Goal: Transaction & Acquisition: Purchase product/service

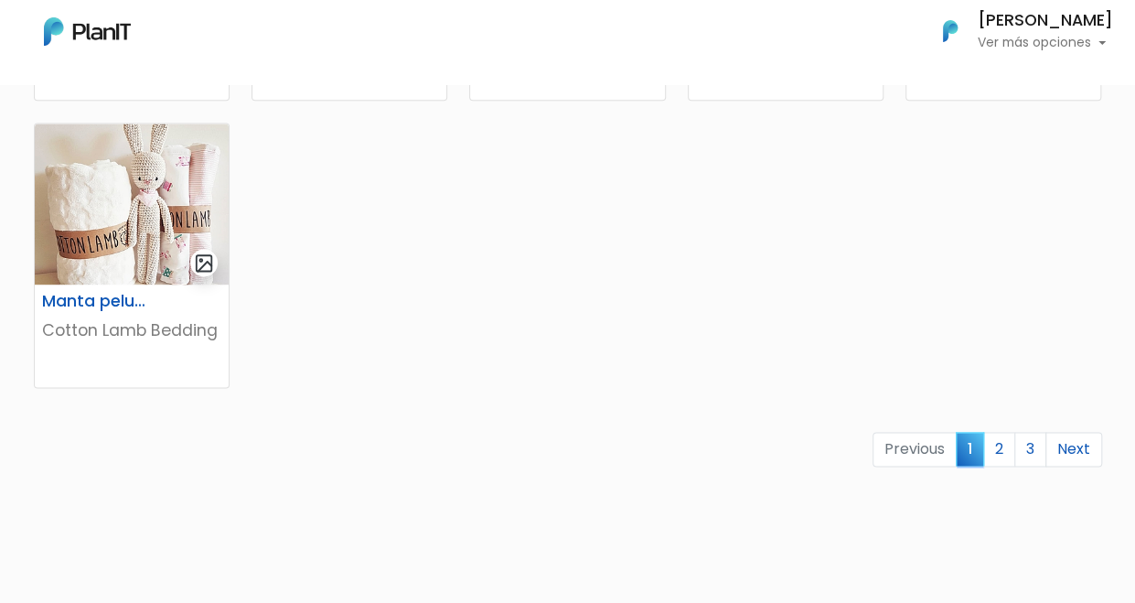
scroll to position [1189, 0]
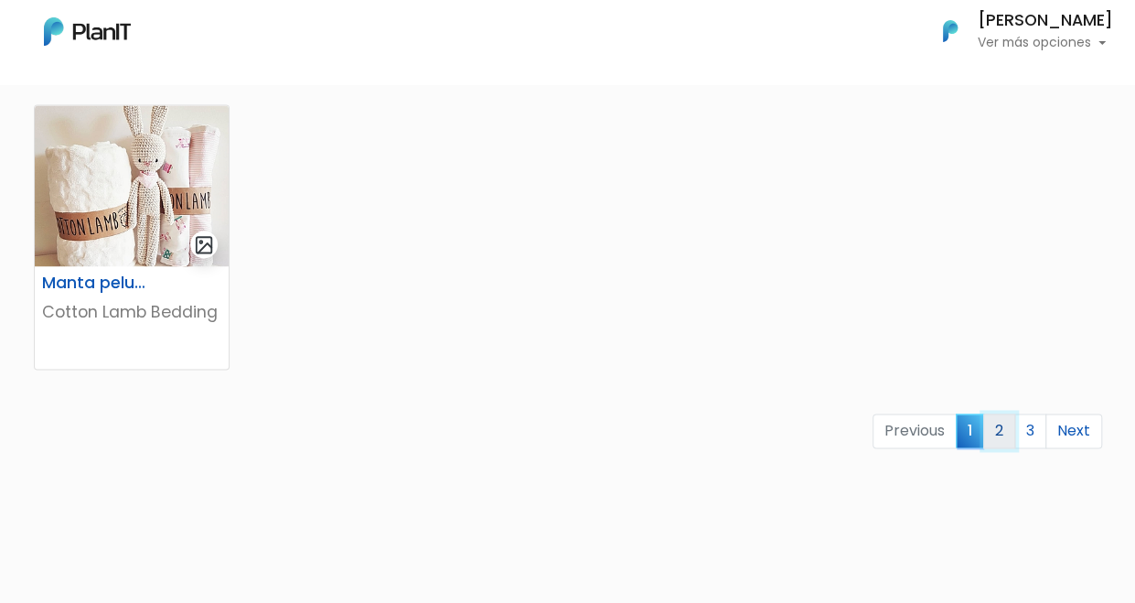
click at [997, 427] on link "2" at bounding box center [999, 430] width 32 height 35
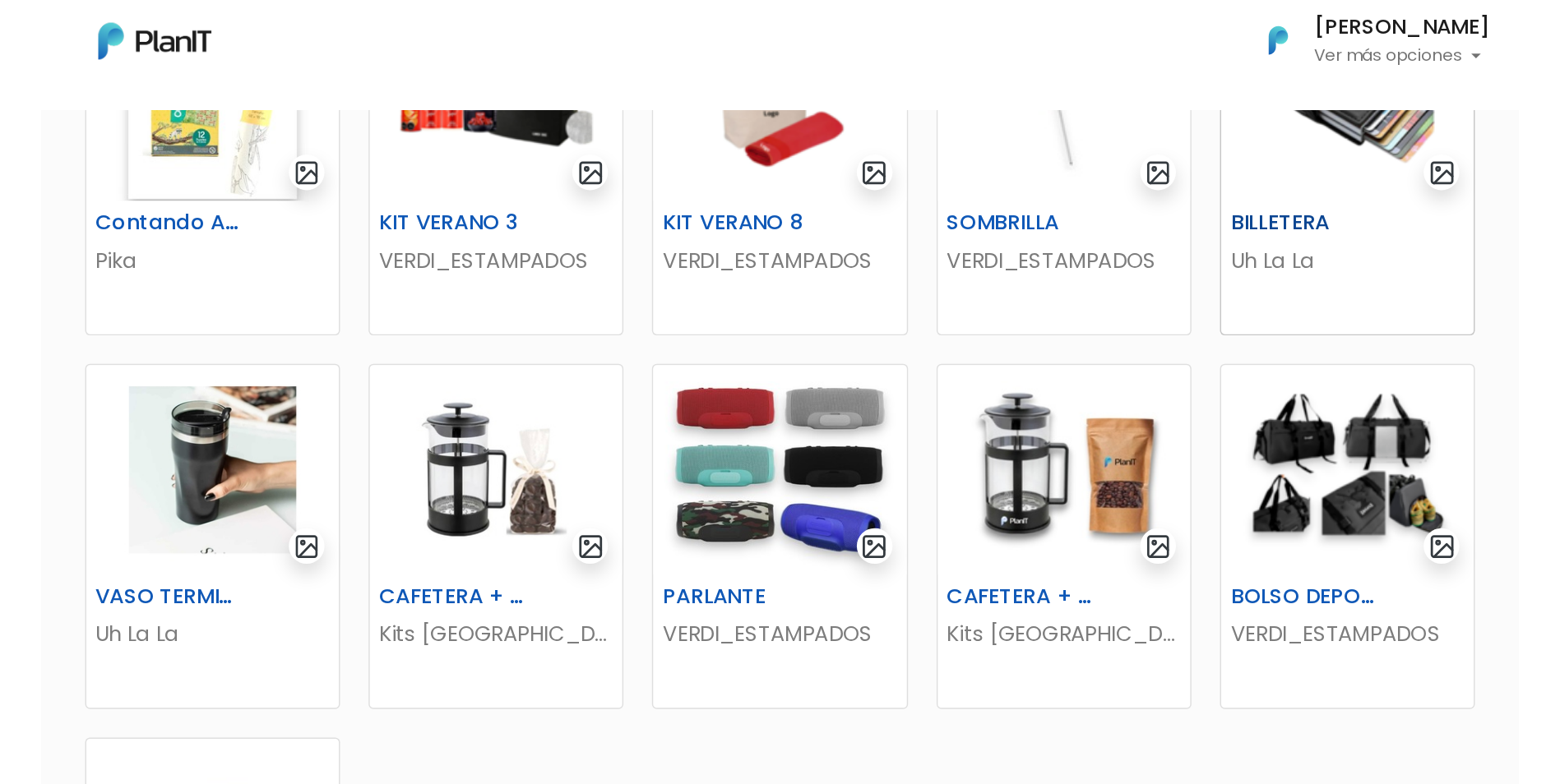
scroll to position [658, 0]
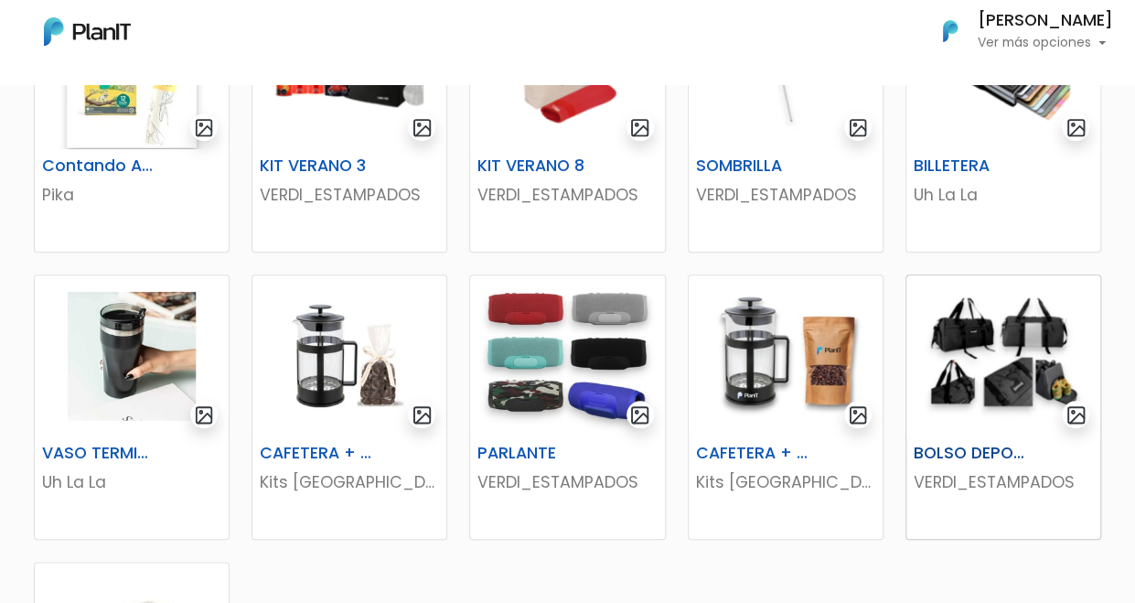
click at [1012, 346] on img at bounding box center [1003, 355] width 194 height 161
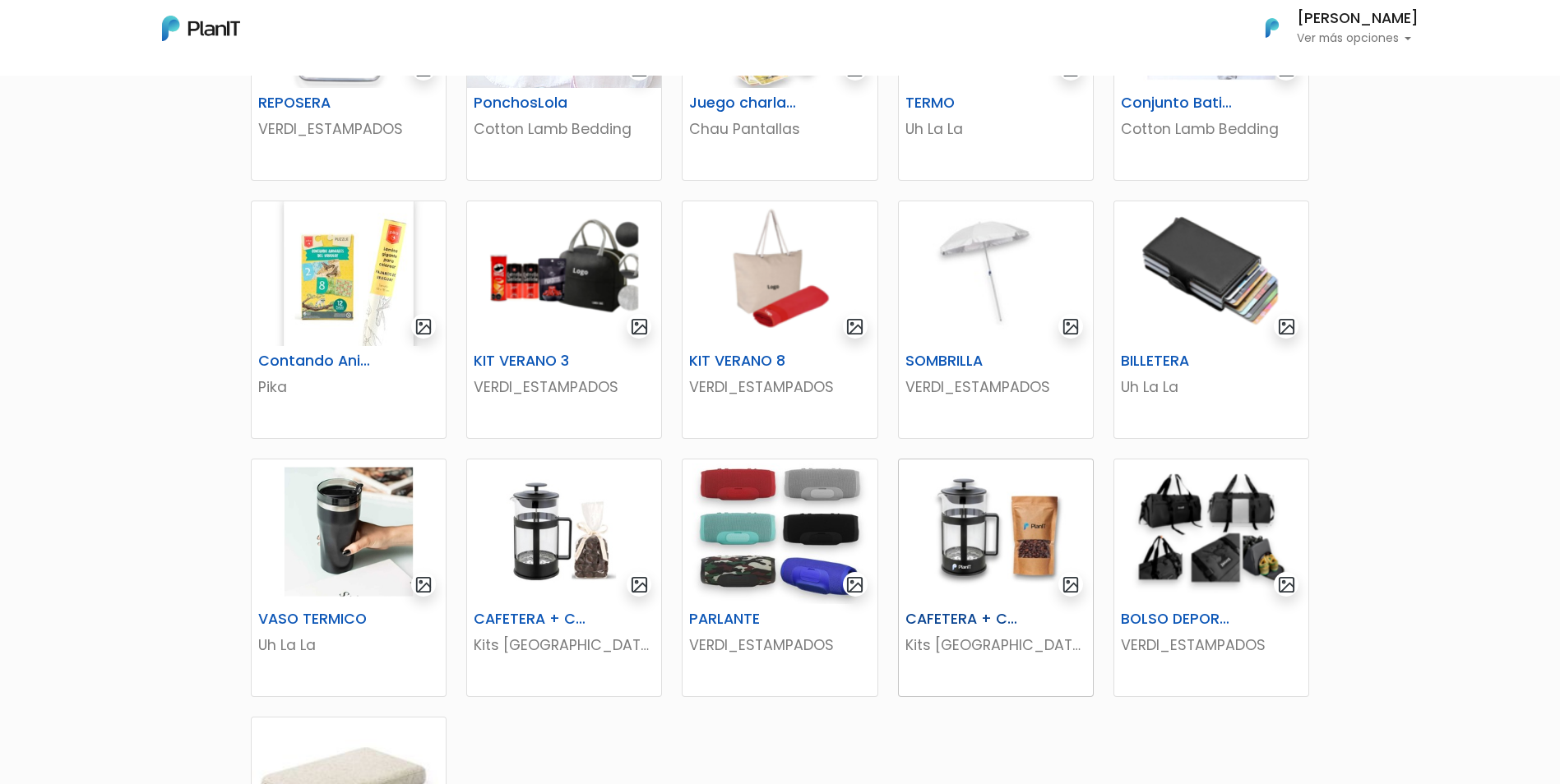
scroll to position [411, 0]
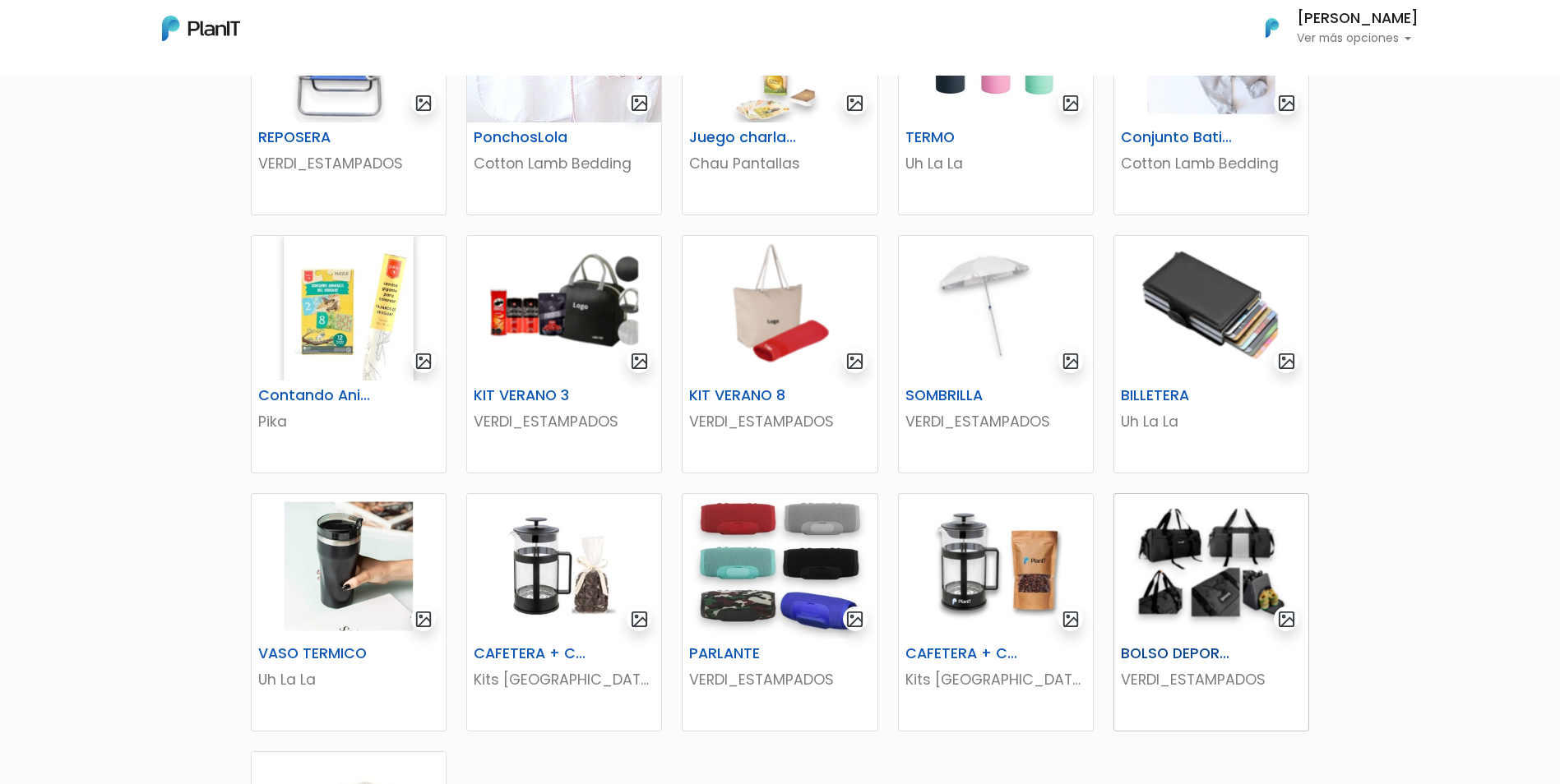
click at [1020, 541] on img at bounding box center [1211, 566] width 194 height 145
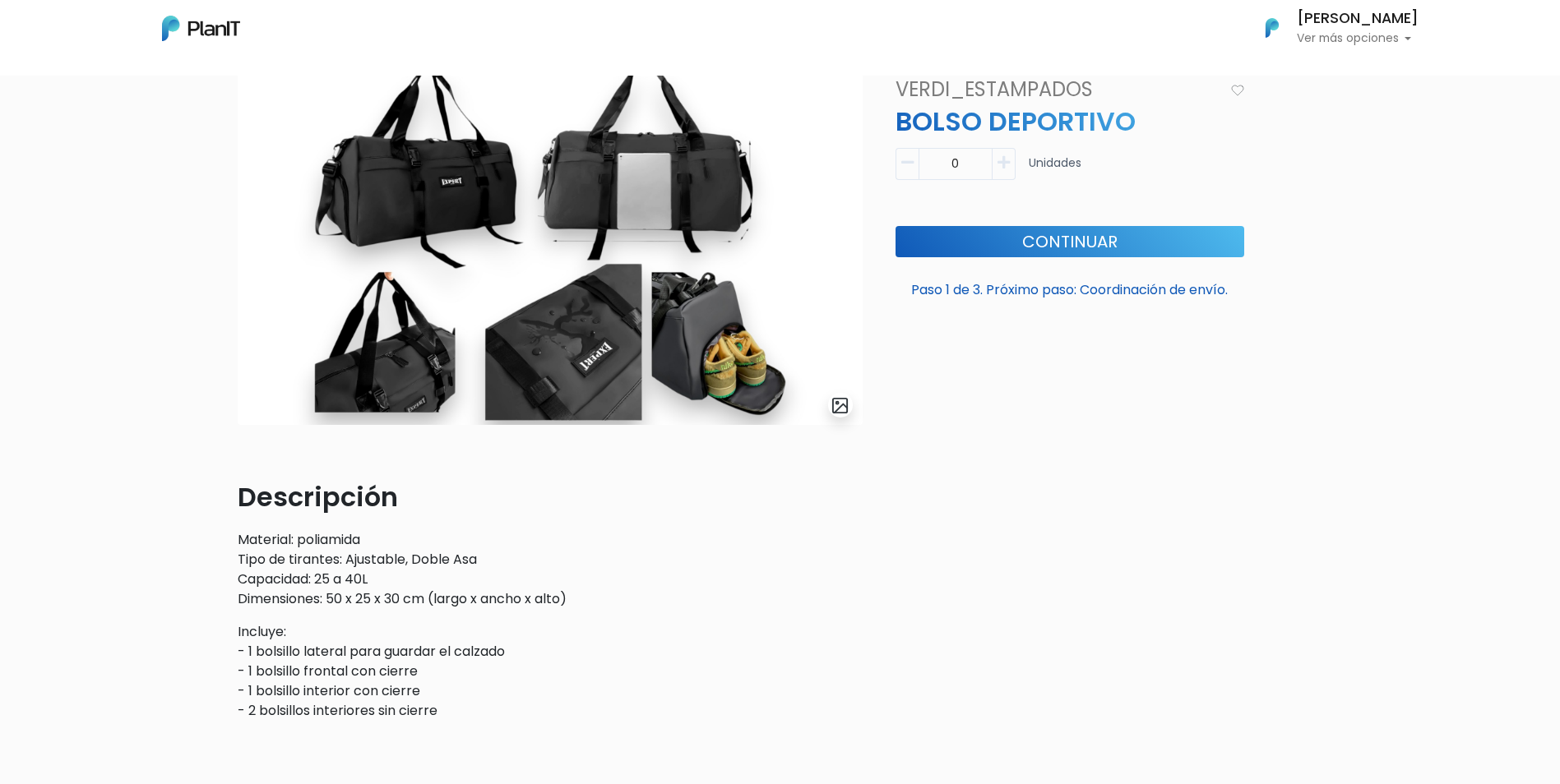
scroll to position [56, 0]
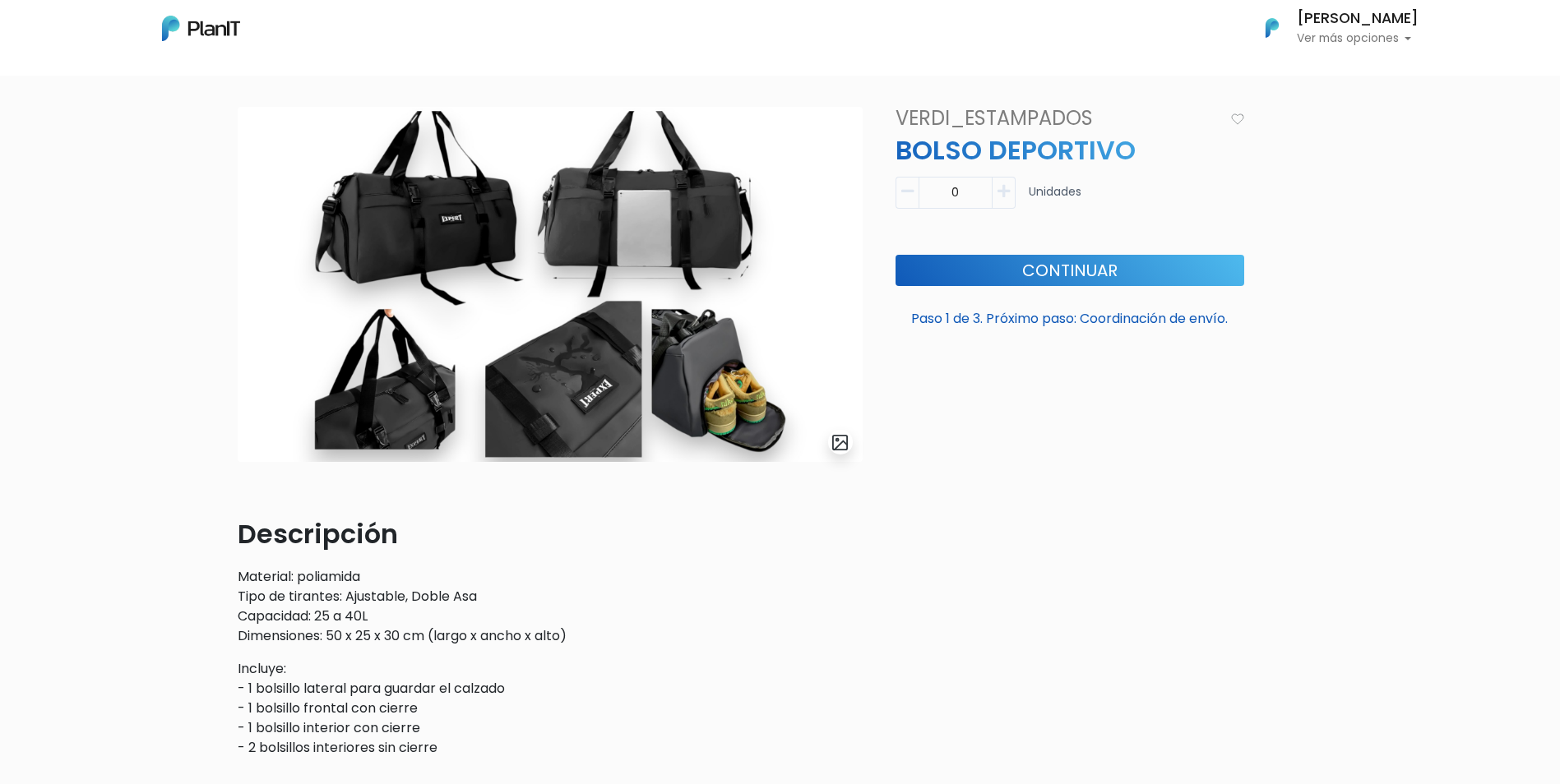
click at [965, 193] on input "0" at bounding box center [955, 193] width 74 height 32
click at [1009, 191] on icon "button" at bounding box center [1003, 192] width 13 height 14
click at [1003, 194] on icon "button" at bounding box center [1003, 192] width 13 height 14
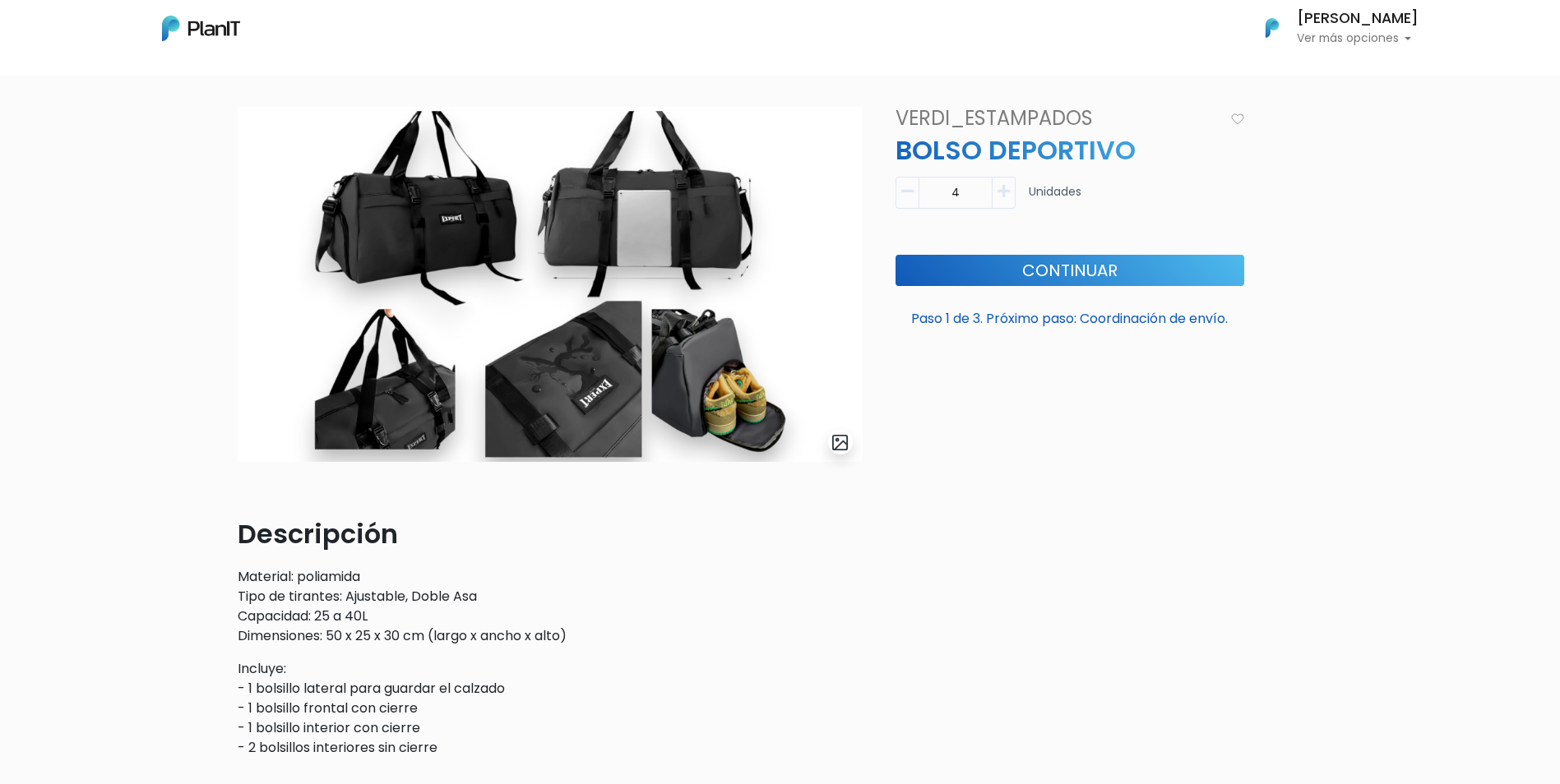
click at [901, 197] on icon "button" at bounding box center [907, 192] width 13 height 14
type input "1"
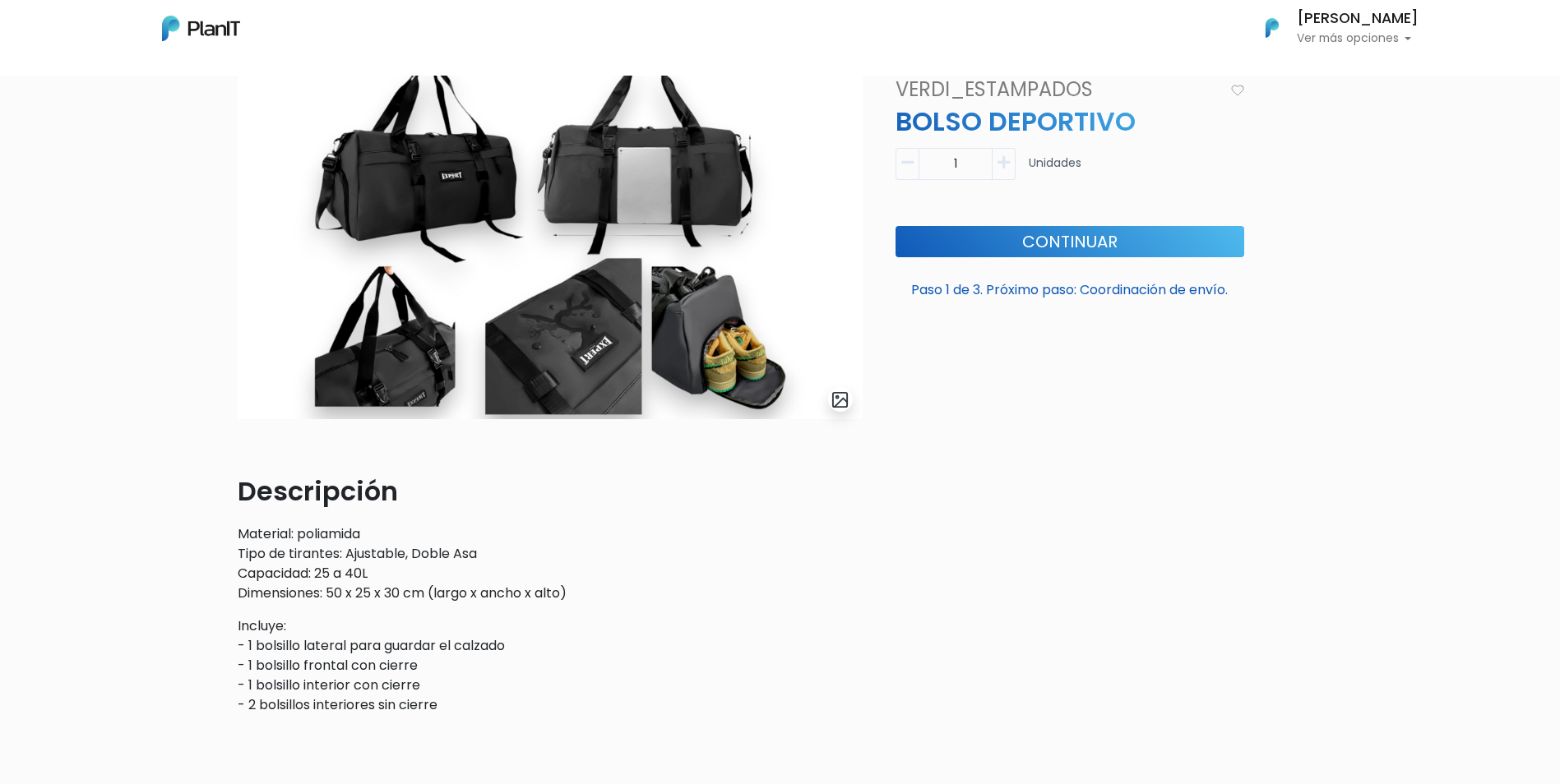
scroll to position [220, 0]
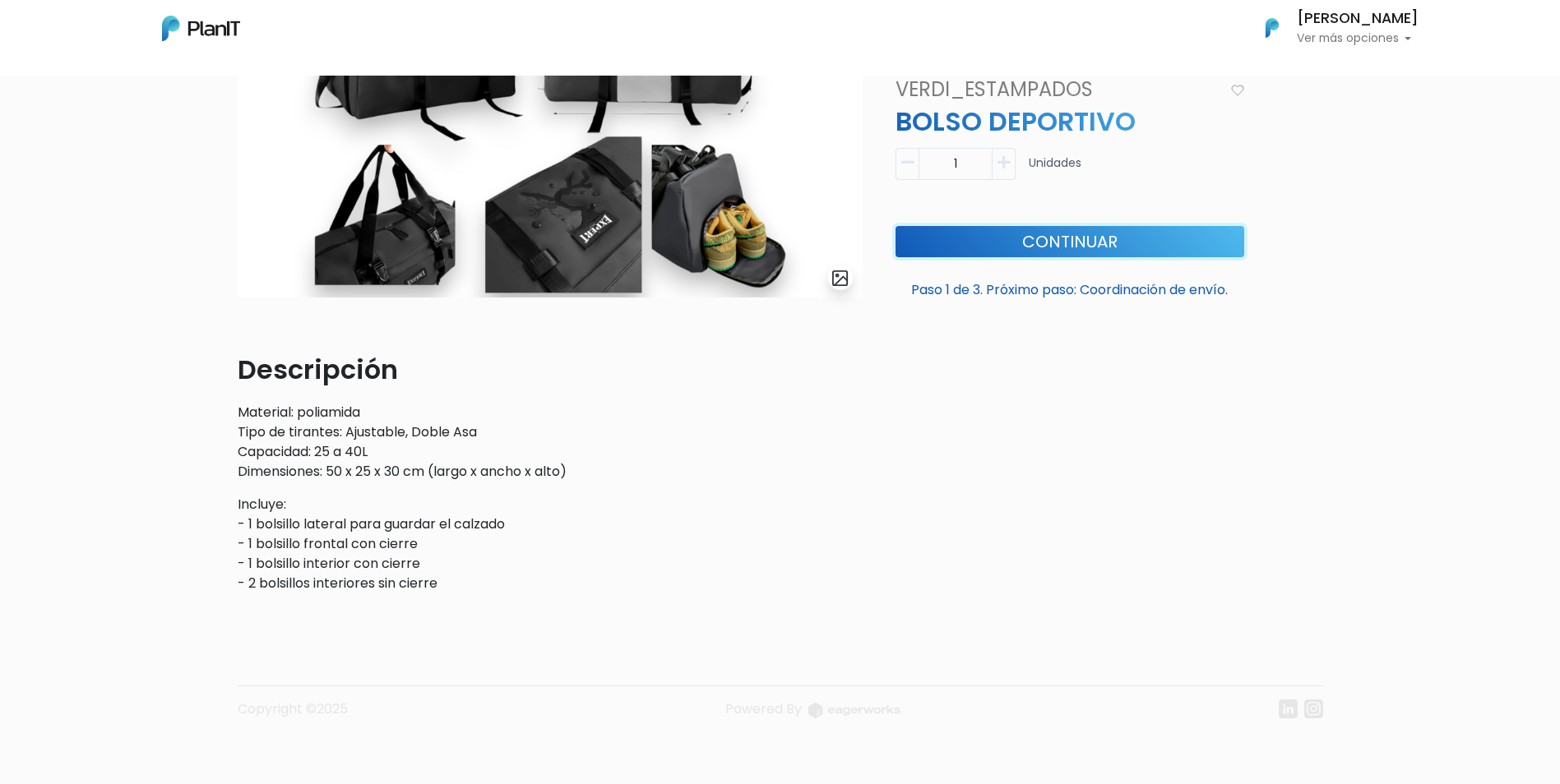
click at [1020, 241] on button "Continuar" at bounding box center [1070, 241] width 349 height 31
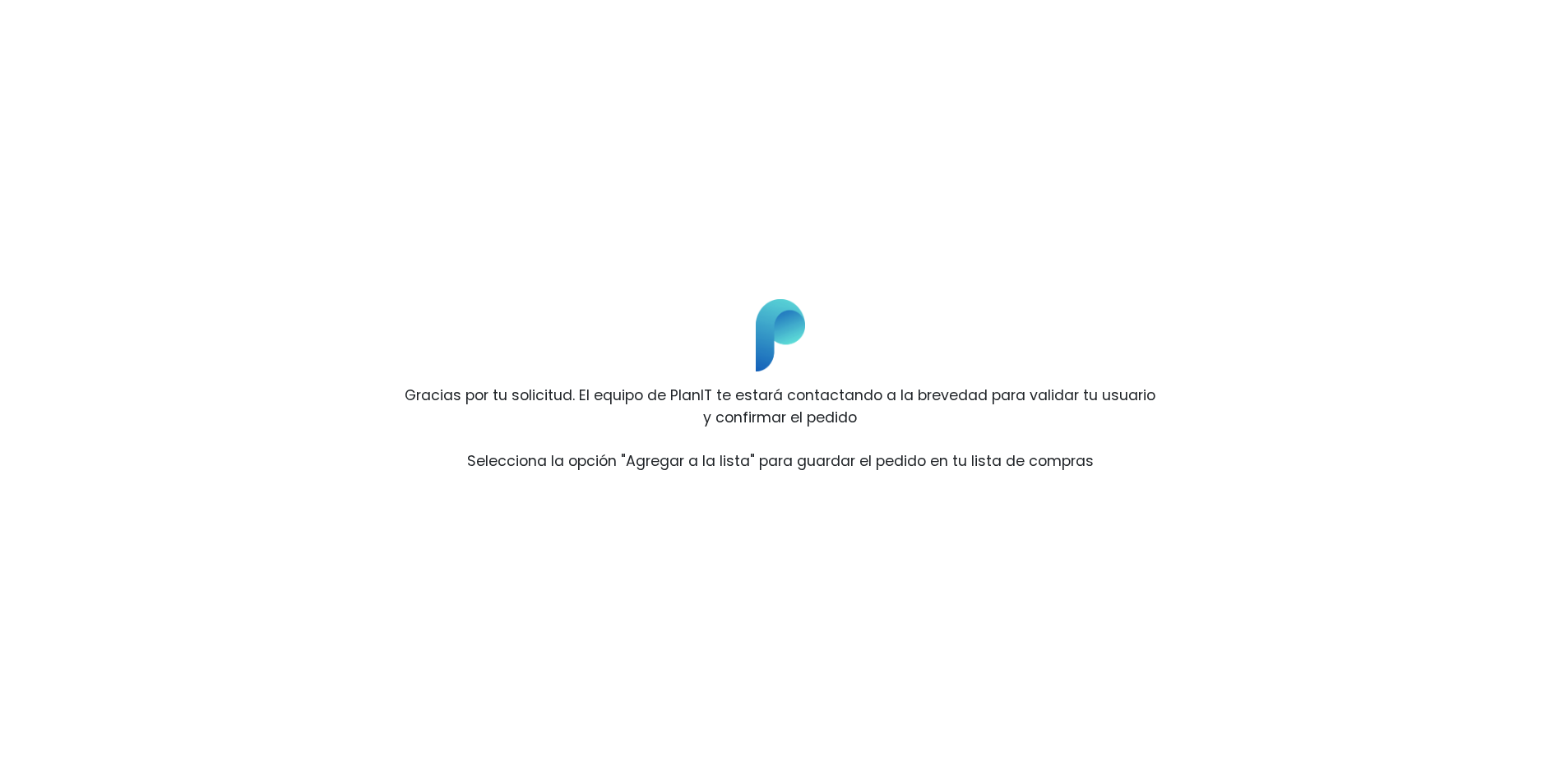
click at [878, 309] on div "Gracias por tu solicitud. El equipo de PlanIT te estará contactando a la breved…" at bounding box center [780, 392] width 780 height 212
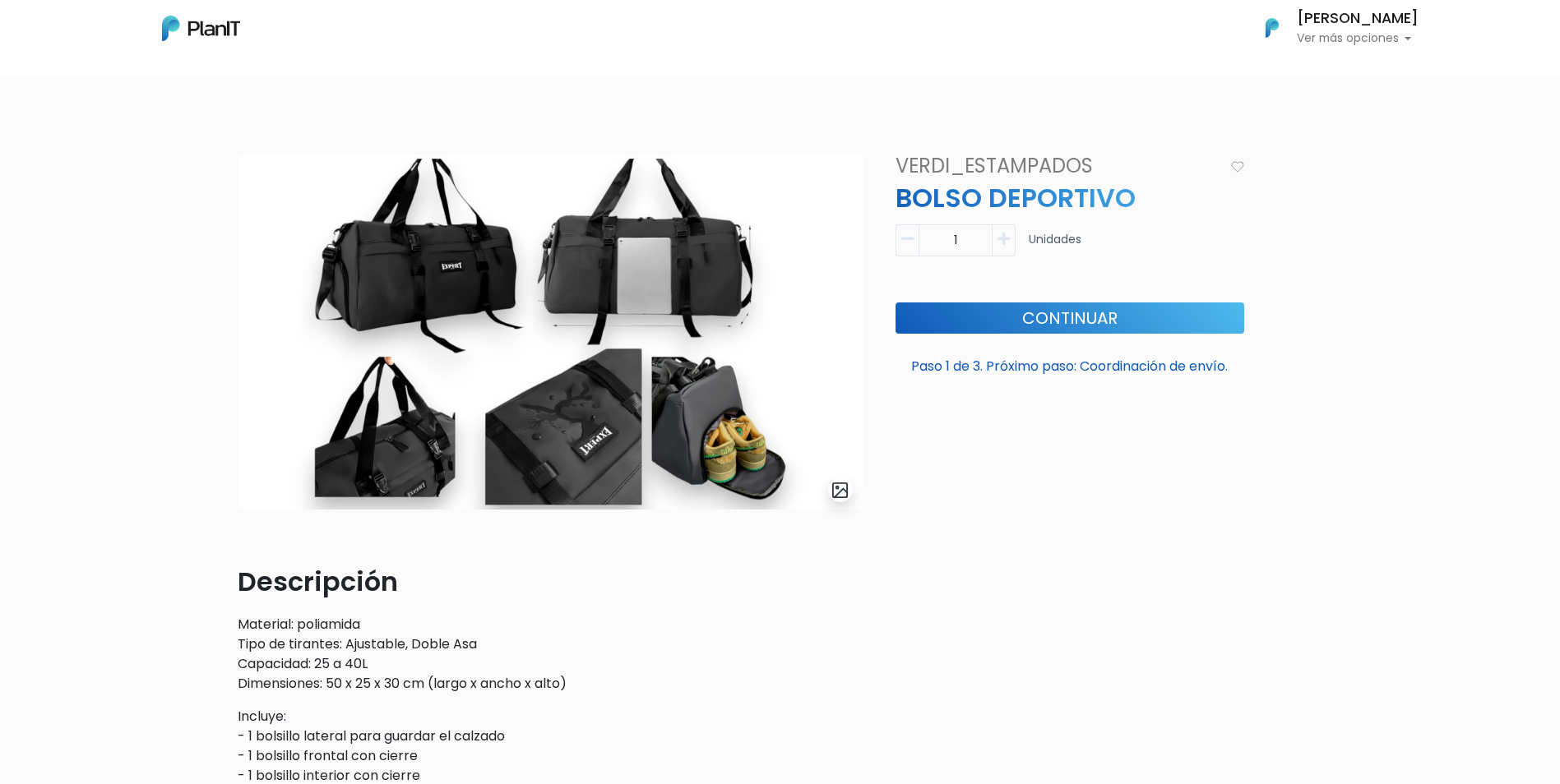
scroll to position [0, 0]
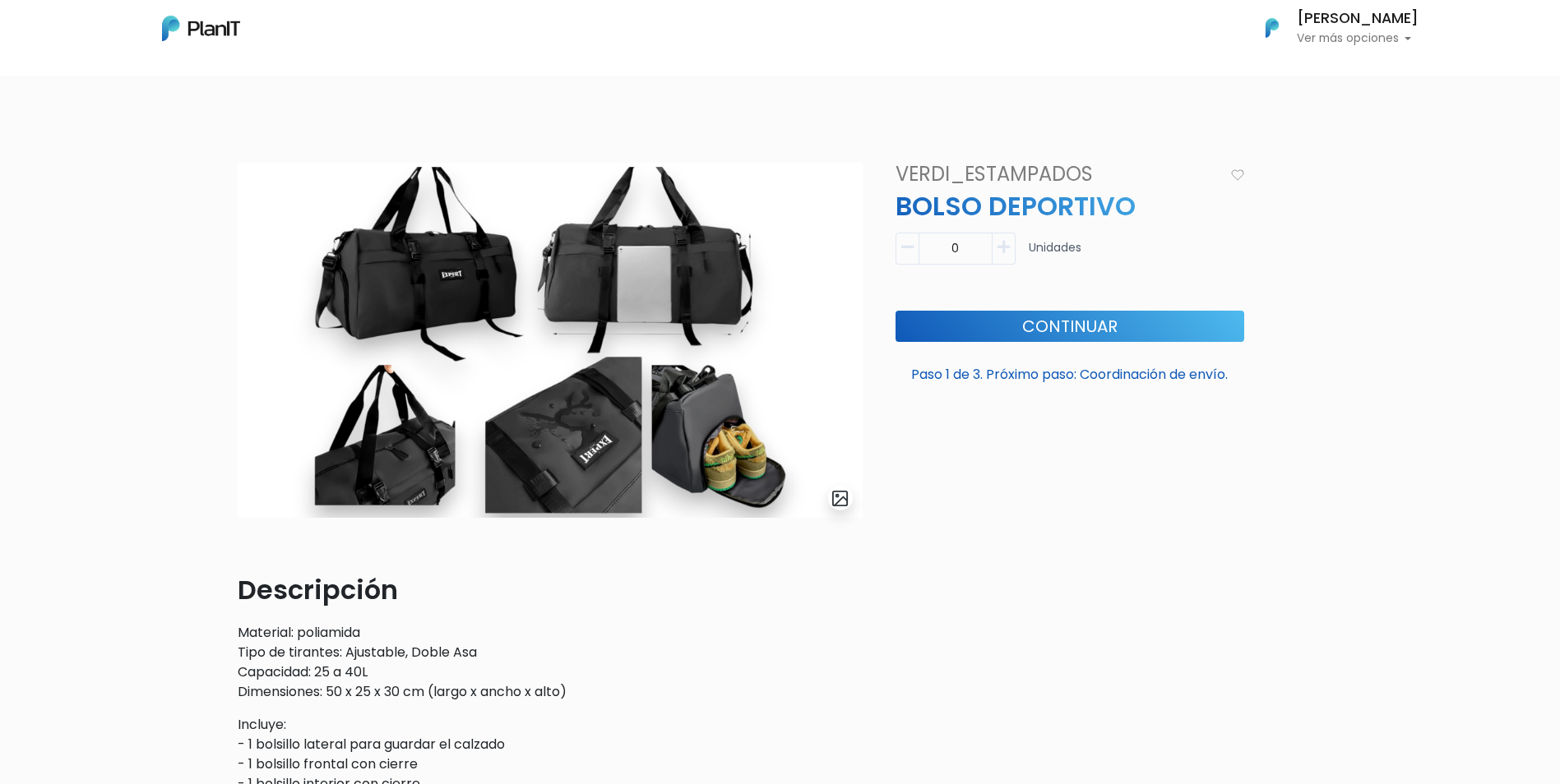
click at [1001, 240] on icon "button" at bounding box center [1003, 247] width 13 height 14
type input "1"
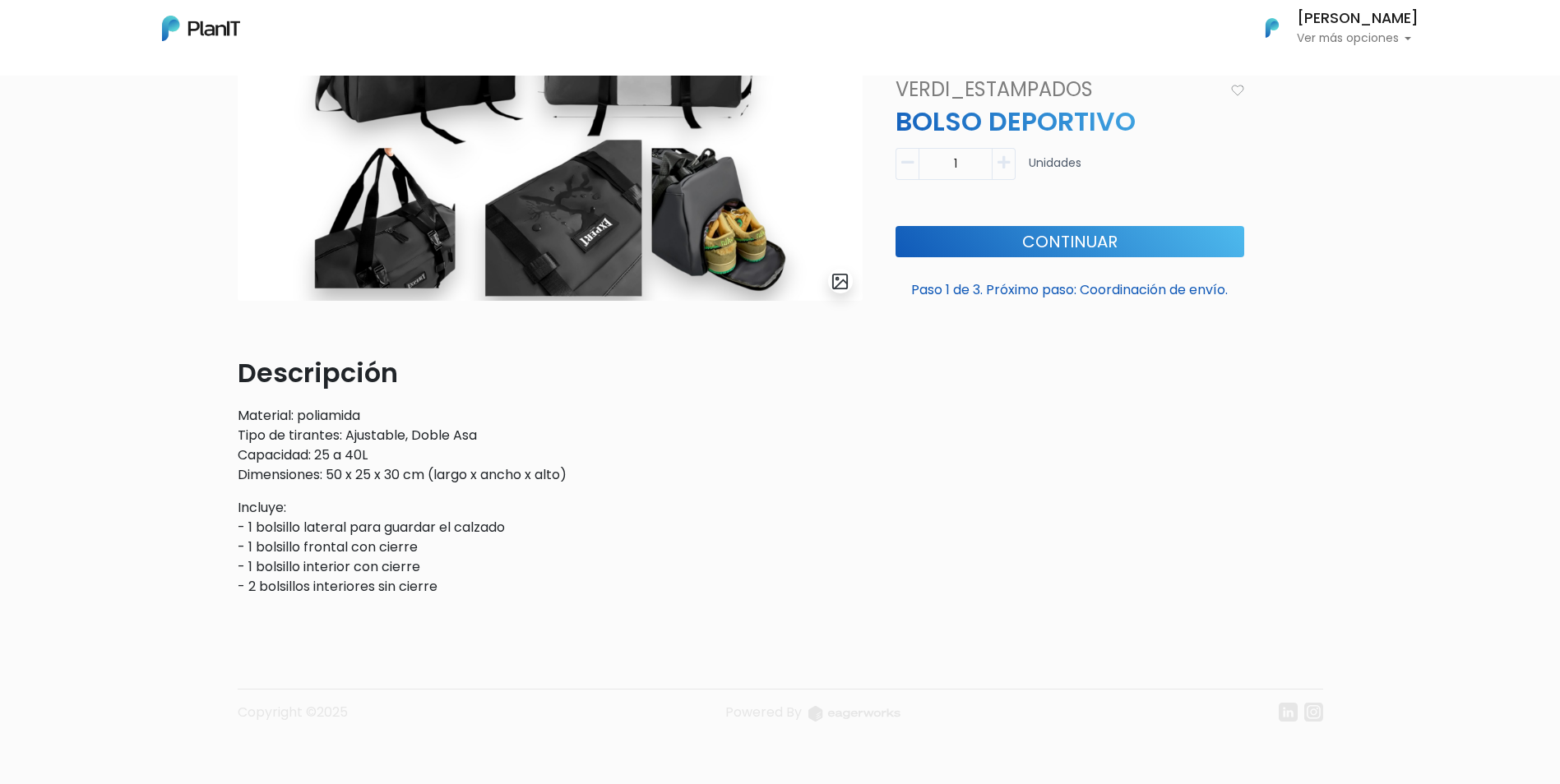
scroll to position [220, 0]
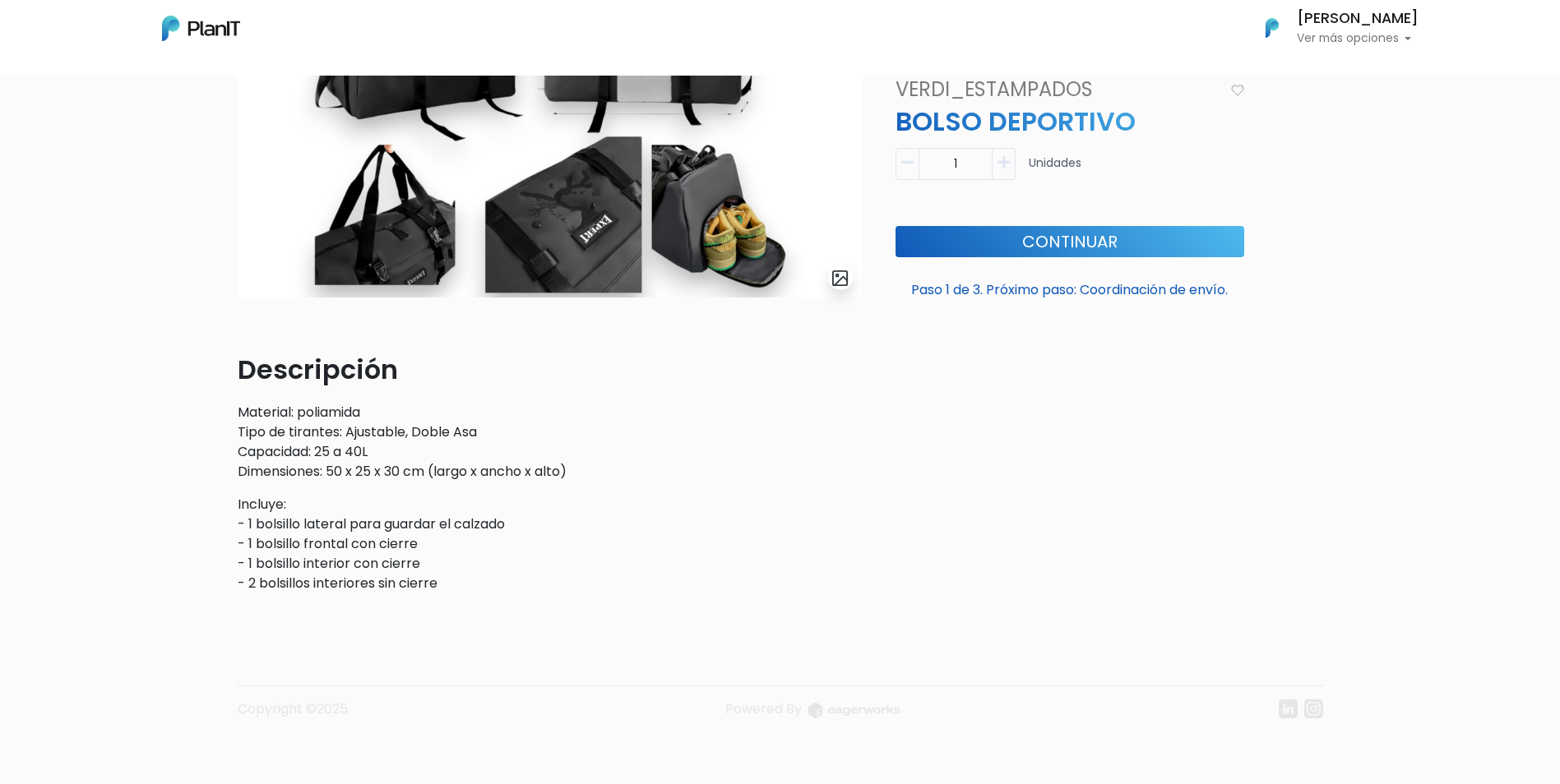
click at [1092, 317] on div "VERDI_ESTAMPADOS BOLSO DEPORTIVO Descripción Material: poliamida Tipo de tirant…" at bounding box center [1070, 274] width 369 height 664
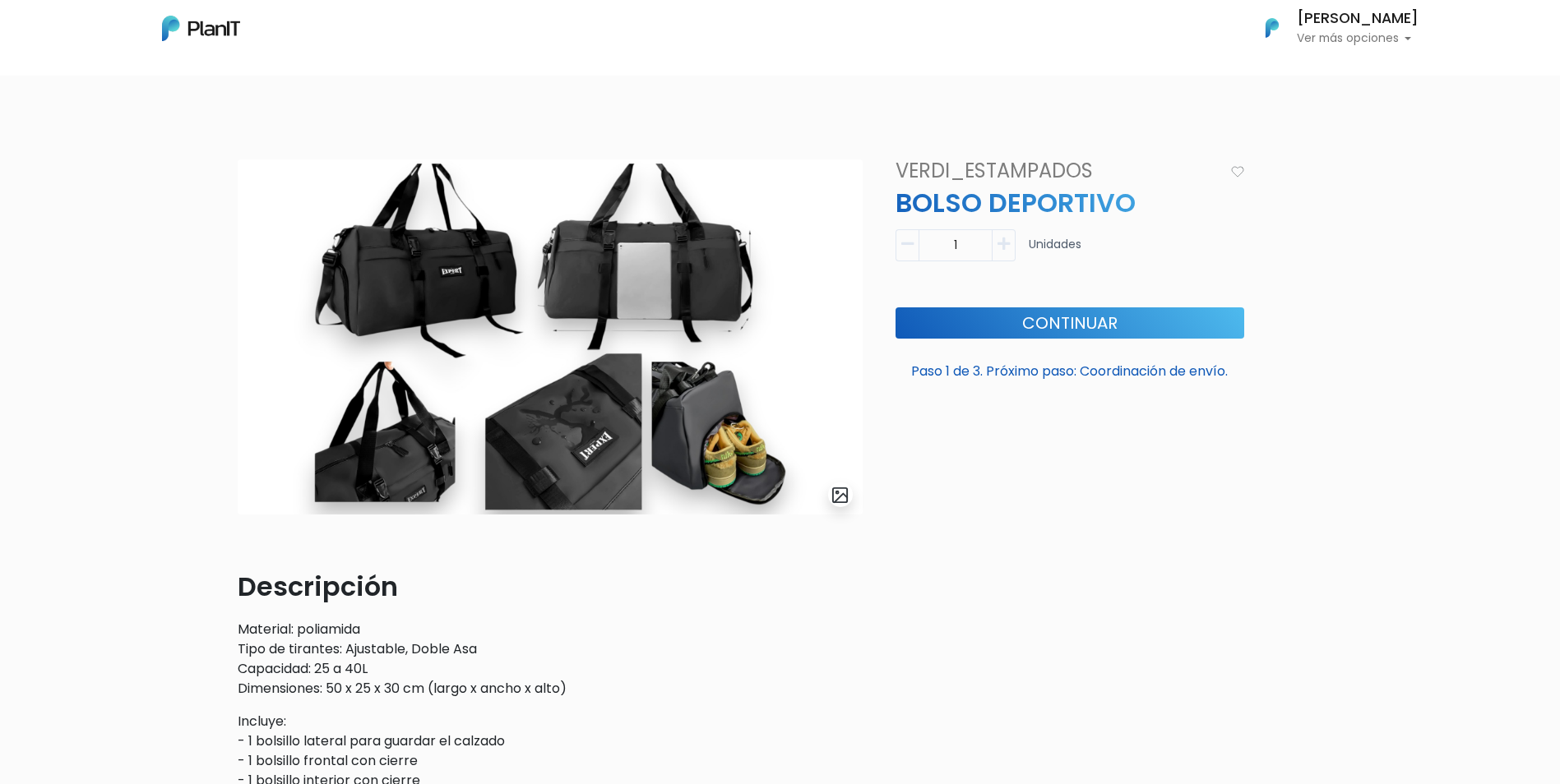
scroll to position [0, 0]
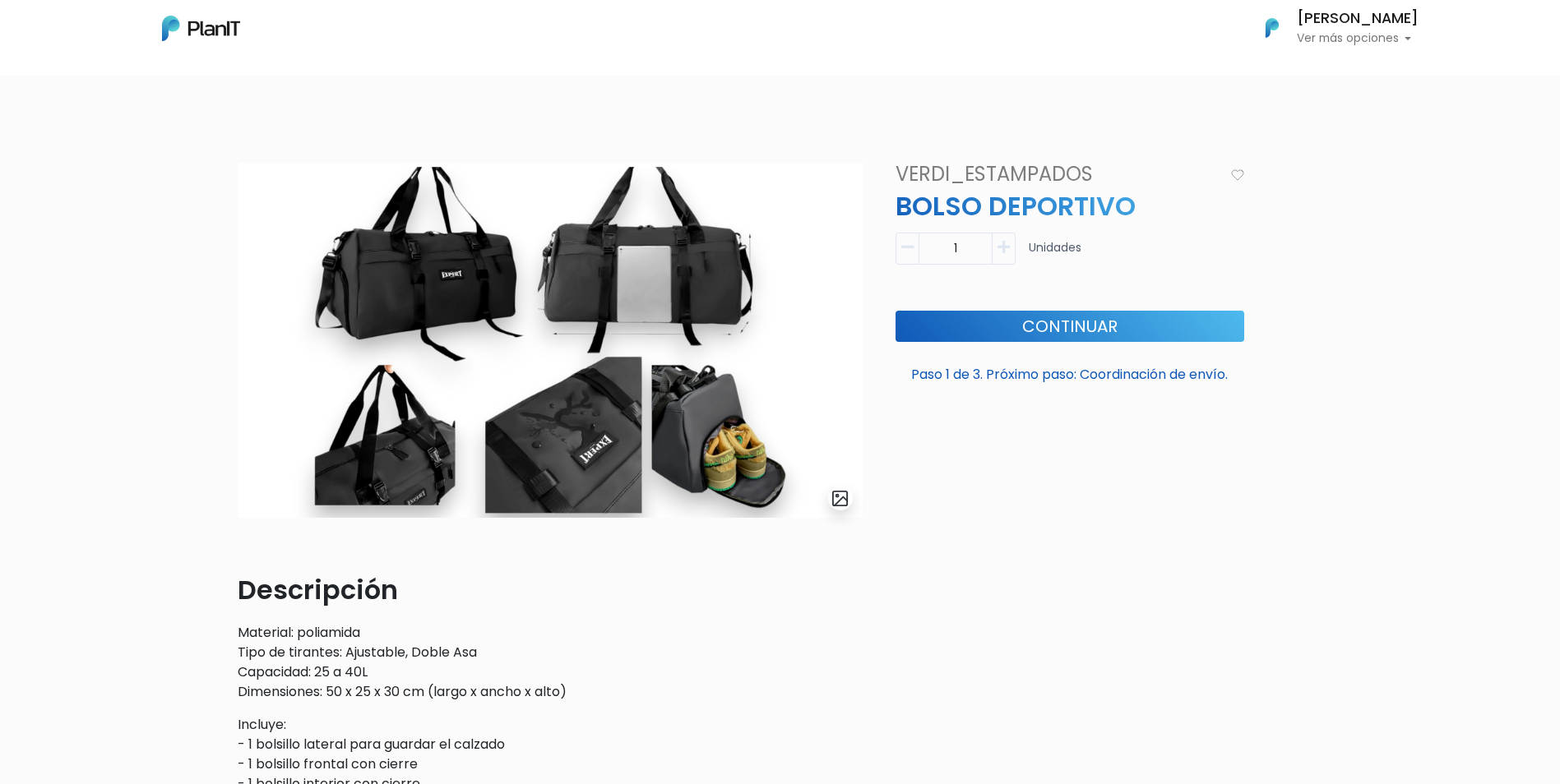
click at [218, 26] on img at bounding box center [201, 28] width 78 height 25
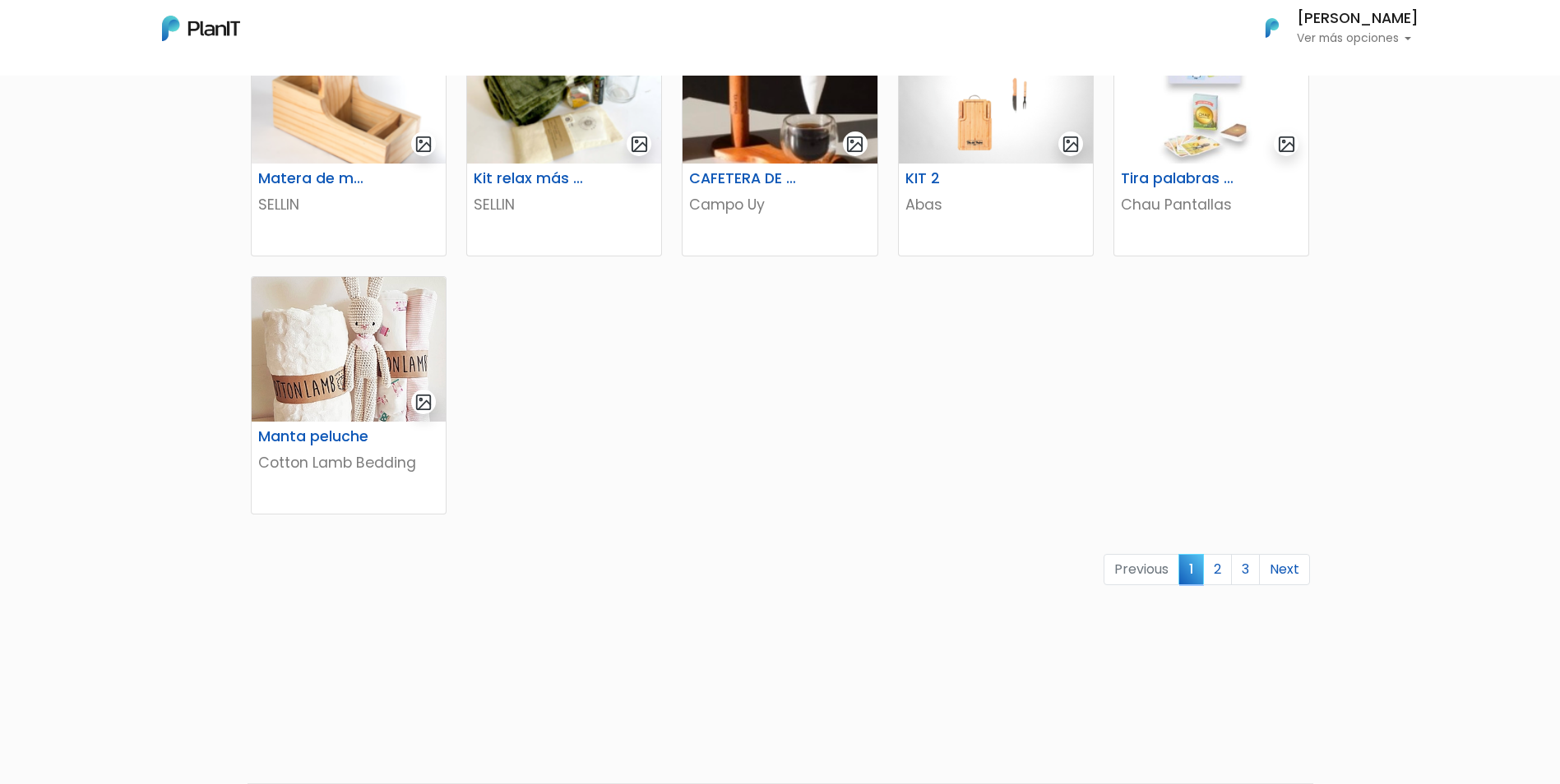
scroll to position [945, 0]
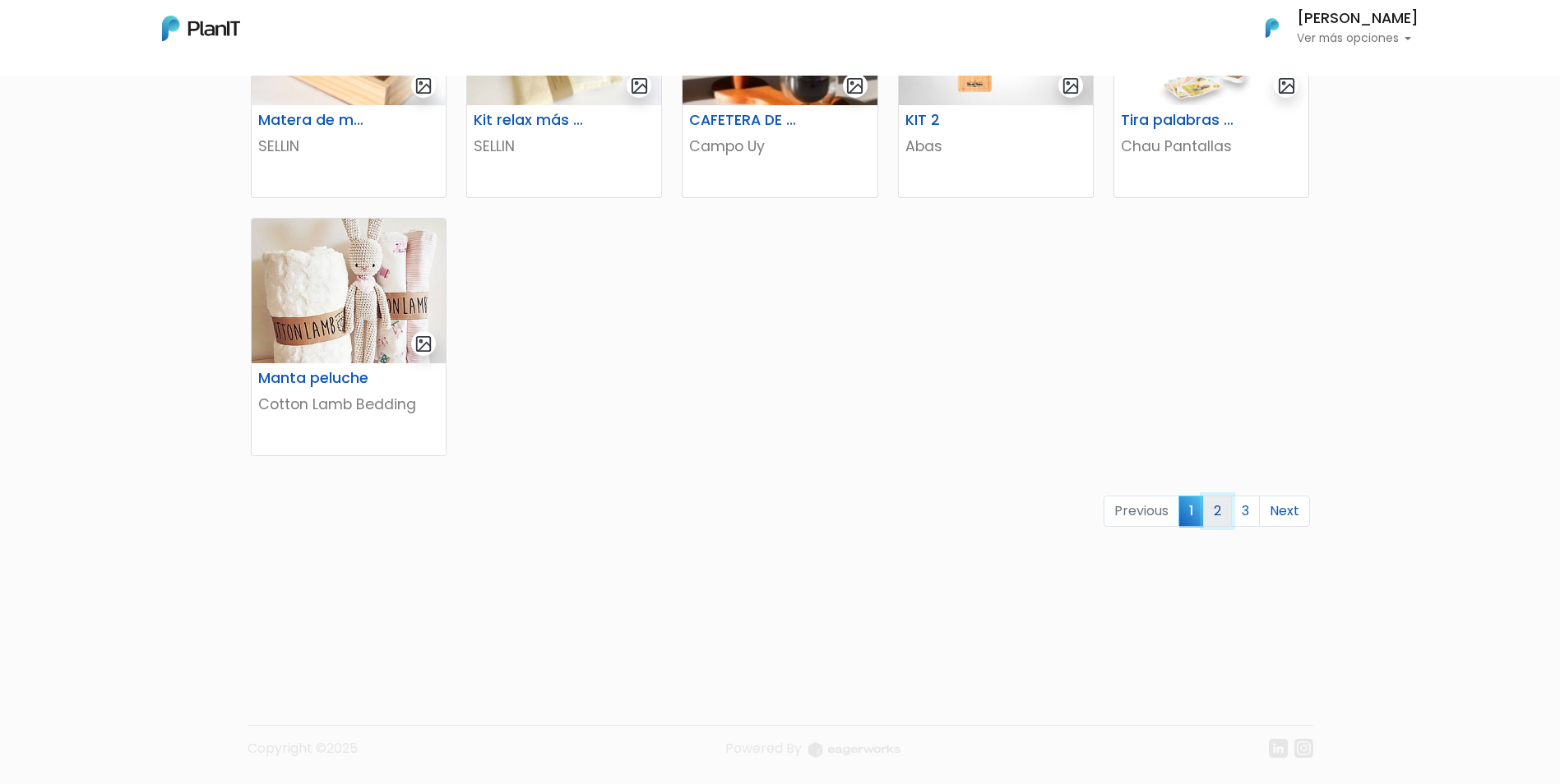
click at [1214, 508] on link "2" at bounding box center [1217, 511] width 29 height 31
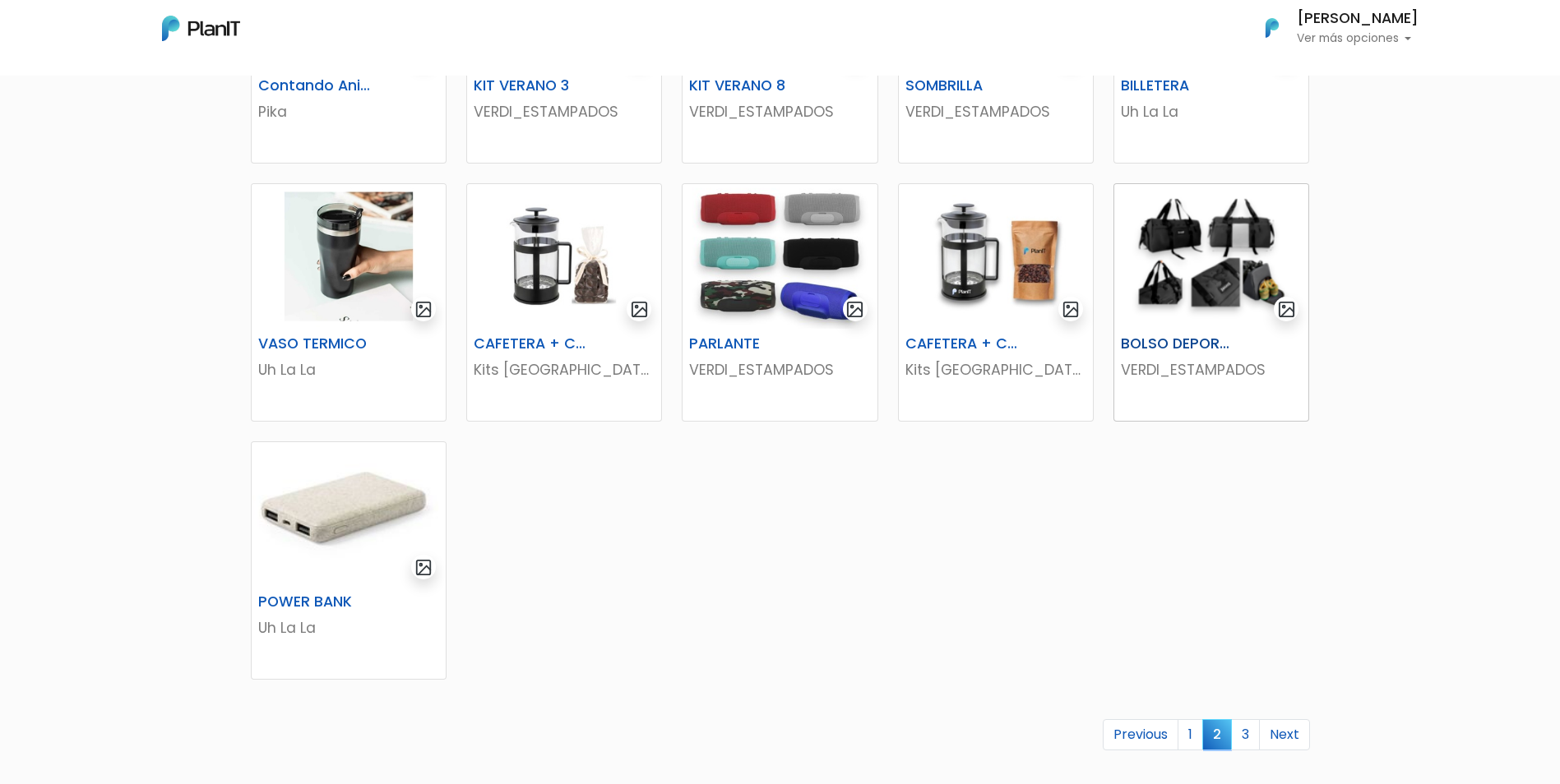
scroll to position [740, 0]
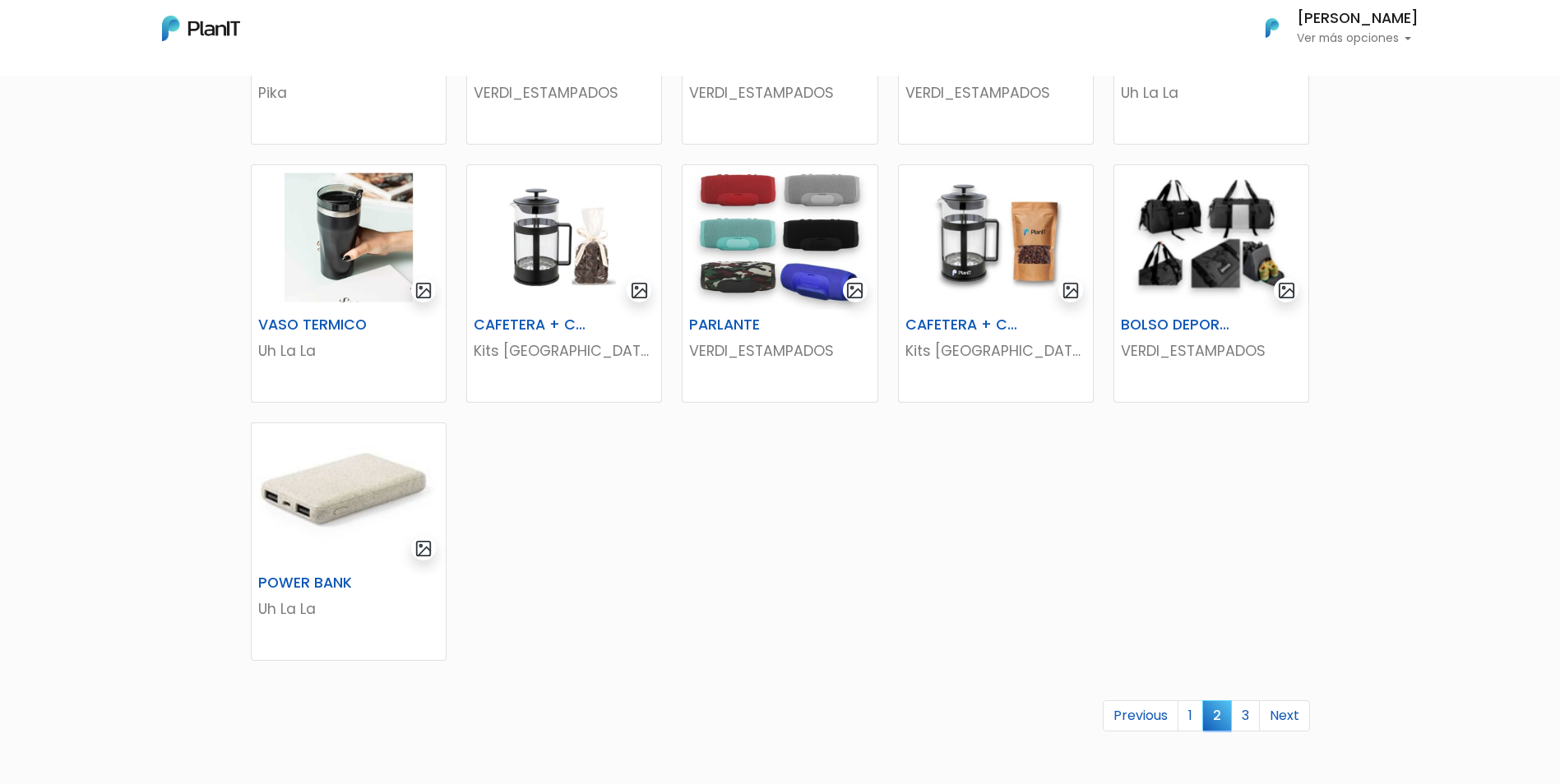
click at [1413, 33] on p "Ver más opciones" at bounding box center [1357, 39] width 121 height 12
click at [1356, 67] on span "Mis Compras" at bounding box center [1327, 73] width 85 height 19
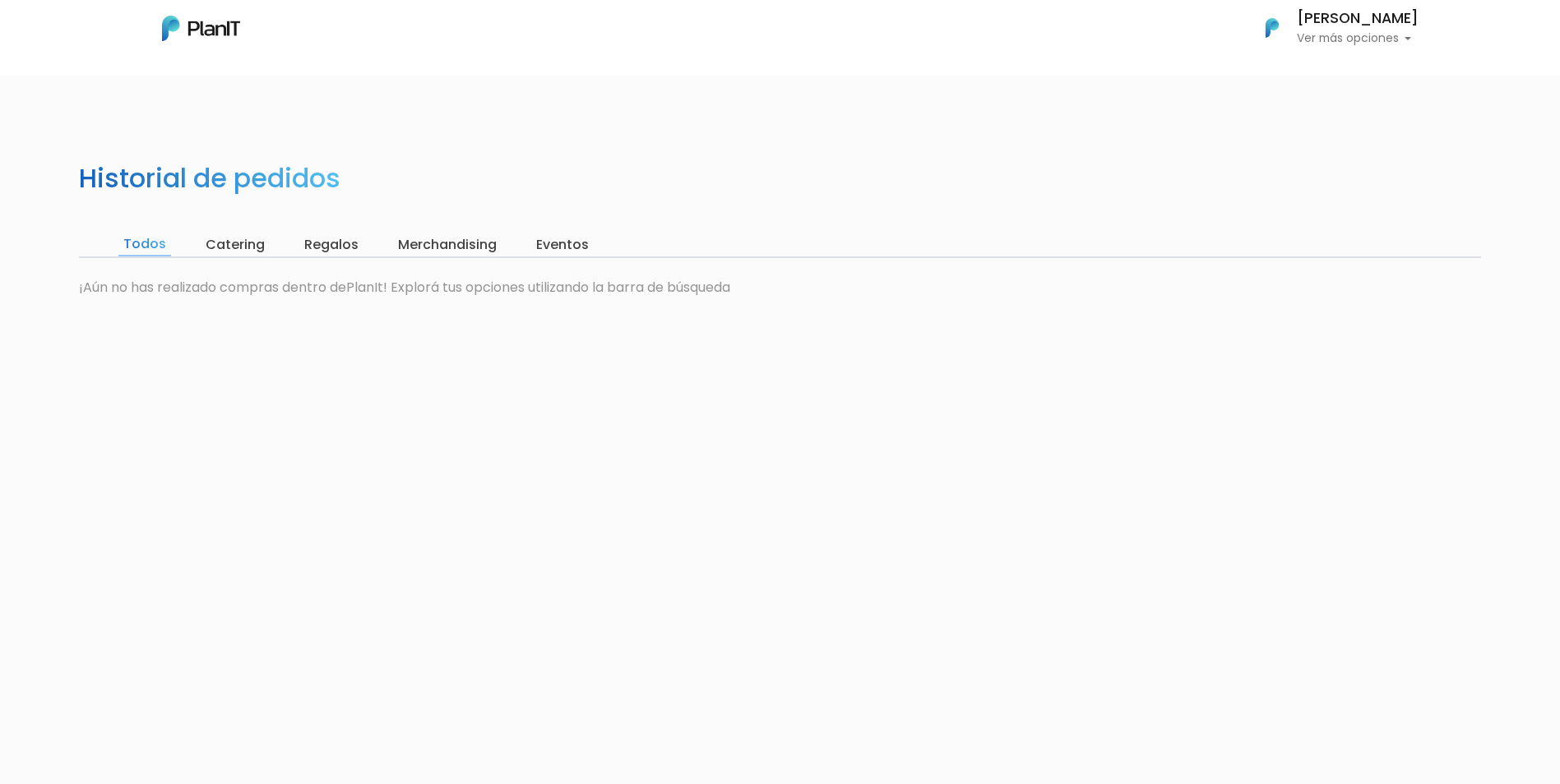
click at [237, 237] on input "Catering" at bounding box center [235, 245] width 69 height 23
click at [319, 246] on input "Regalos" at bounding box center [327, 245] width 64 height 23
click at [227, 31] on img at bounding box center [201, 28] width 78 height 25
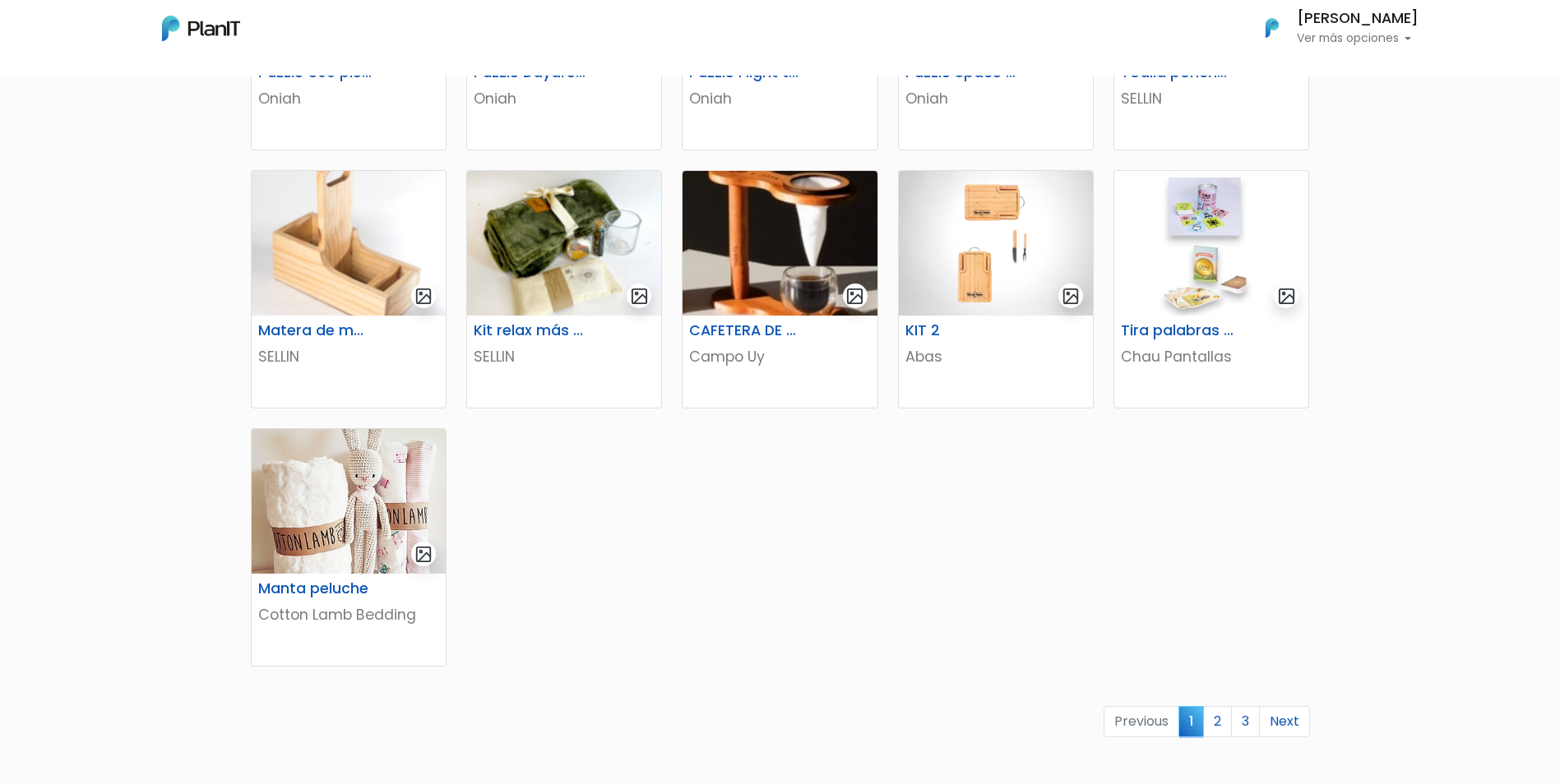
scroll to position [740, 0]
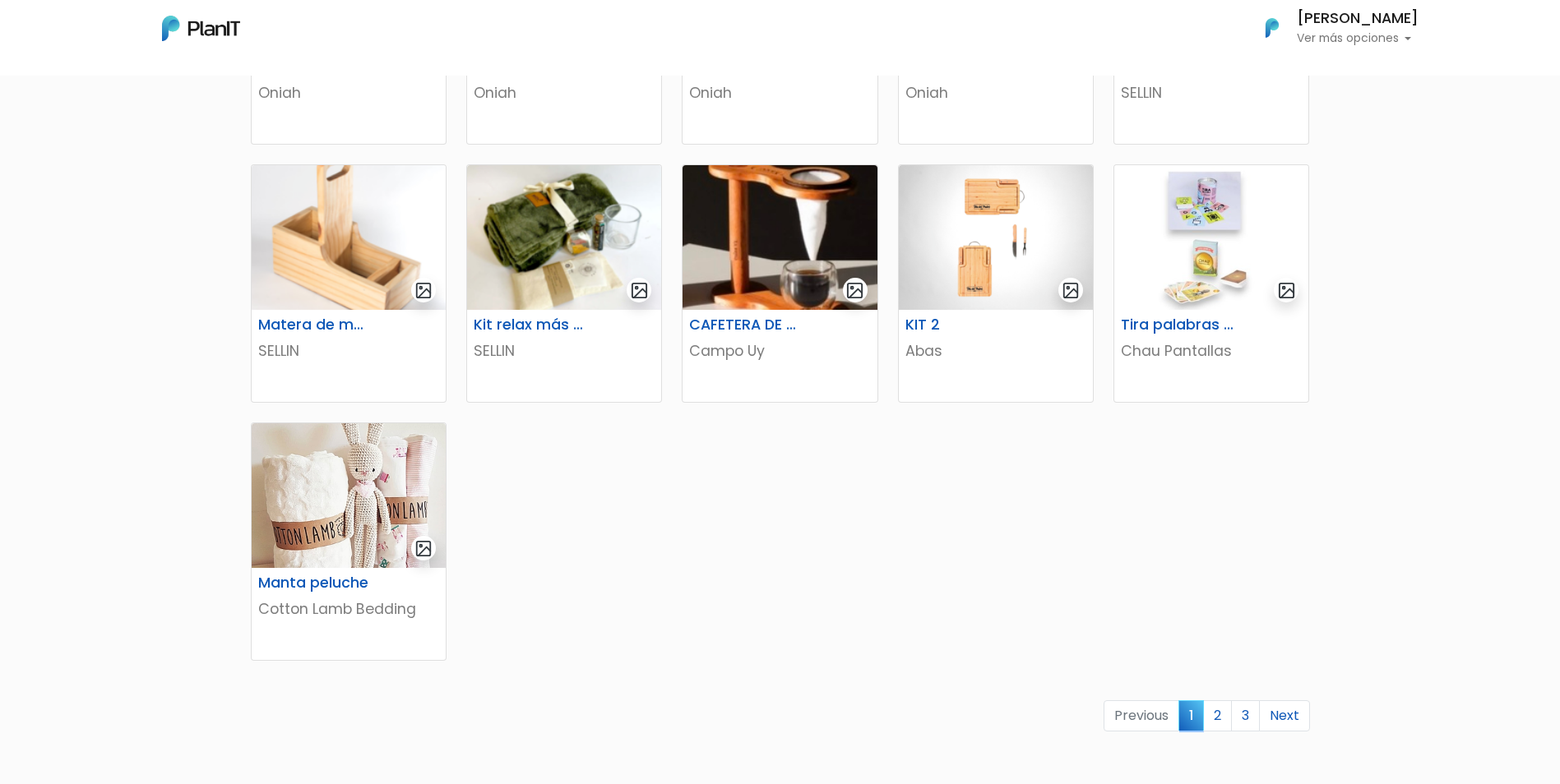
click at [1239, 714] on link "3" at bounding box center [1245, 716] width 29 height 31
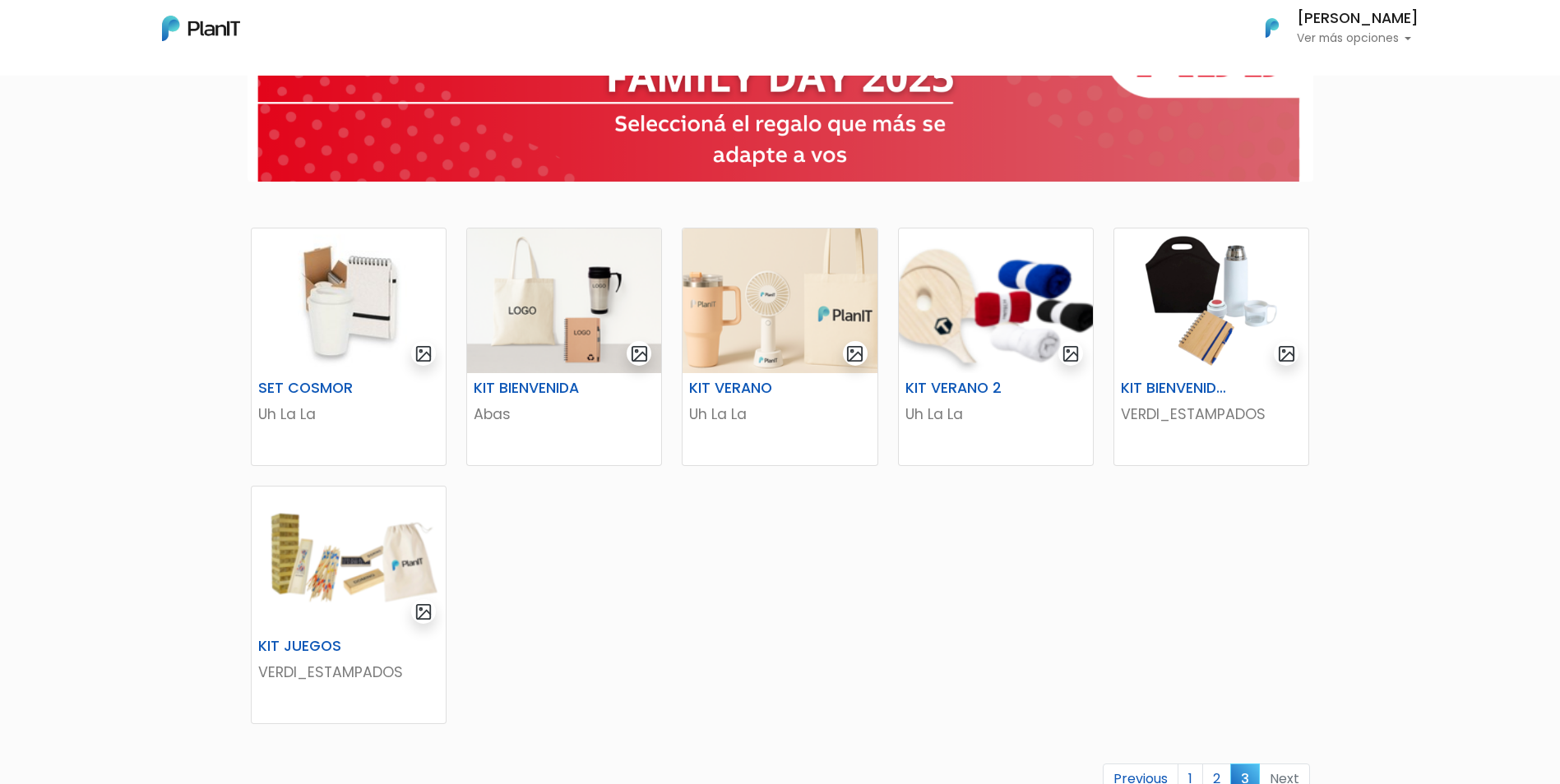
scroll to position [165, 0]
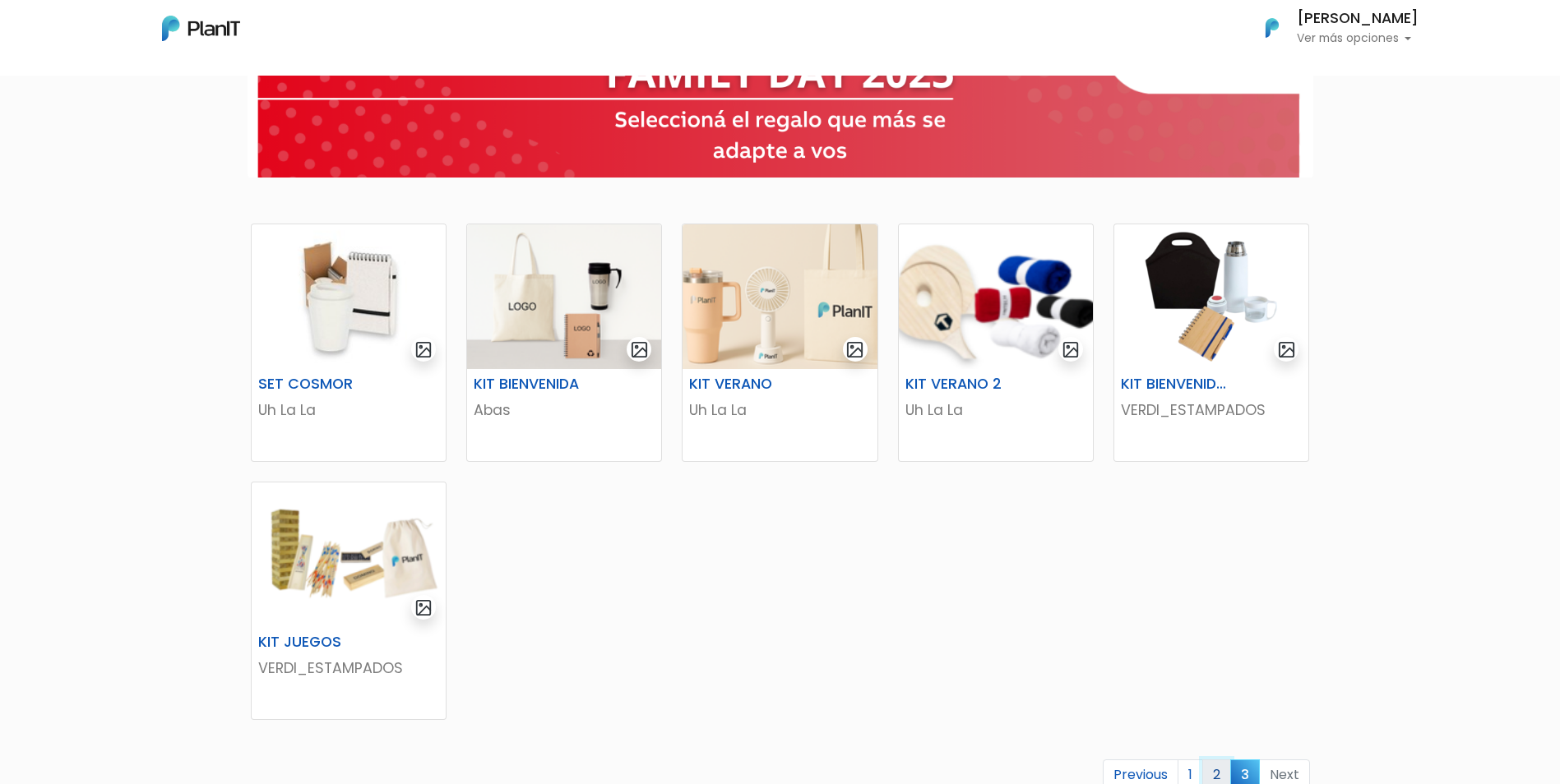
click at [1216, 773] on link "2" at bounding box center [1217, 775] width 29 height 31
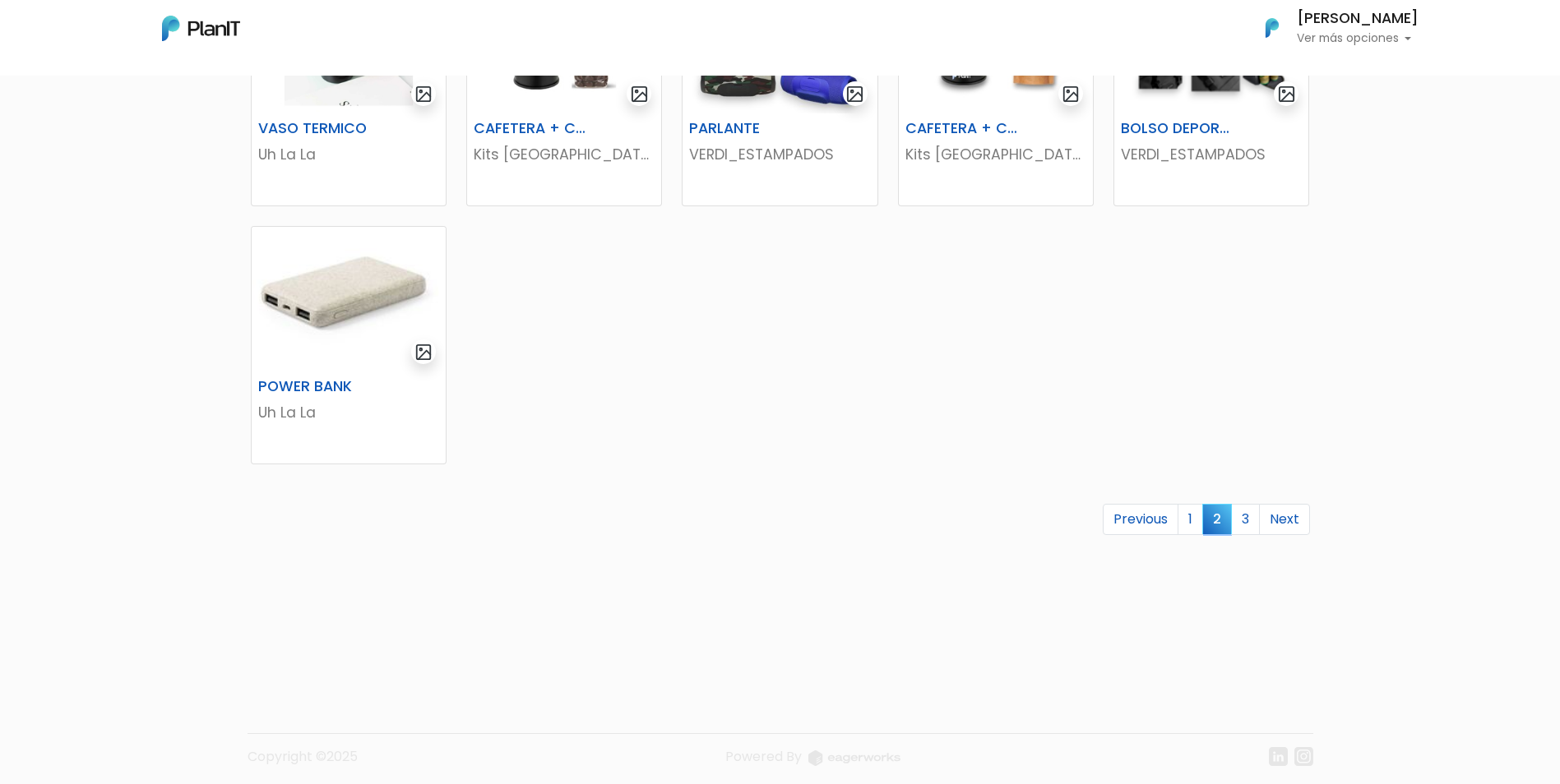
scroll to position [945, 0]
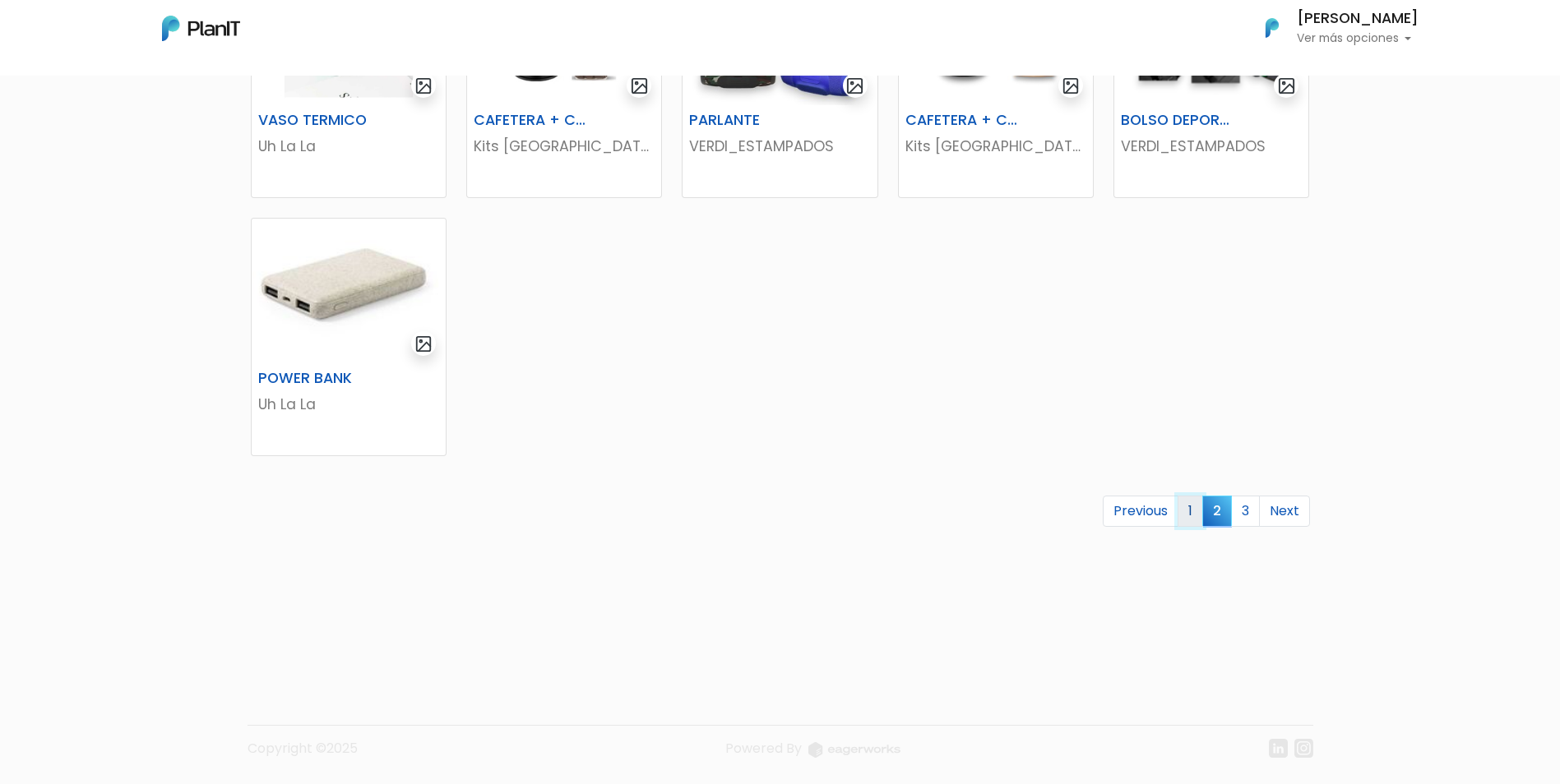
click at [1199, 504] on link "1" at bounding box center [1190, 511] width 25 height 31
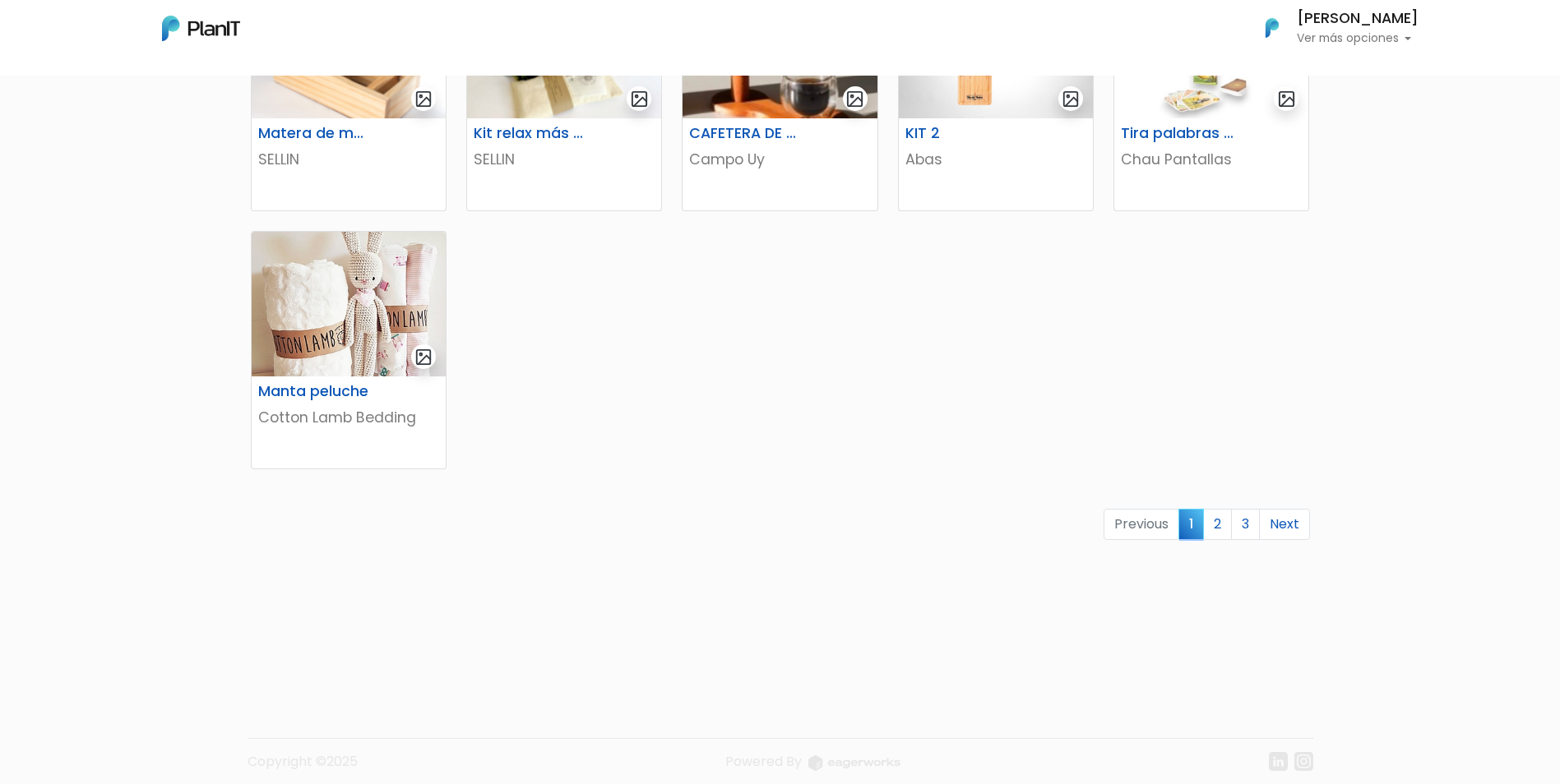
scroll to position [945, 0]
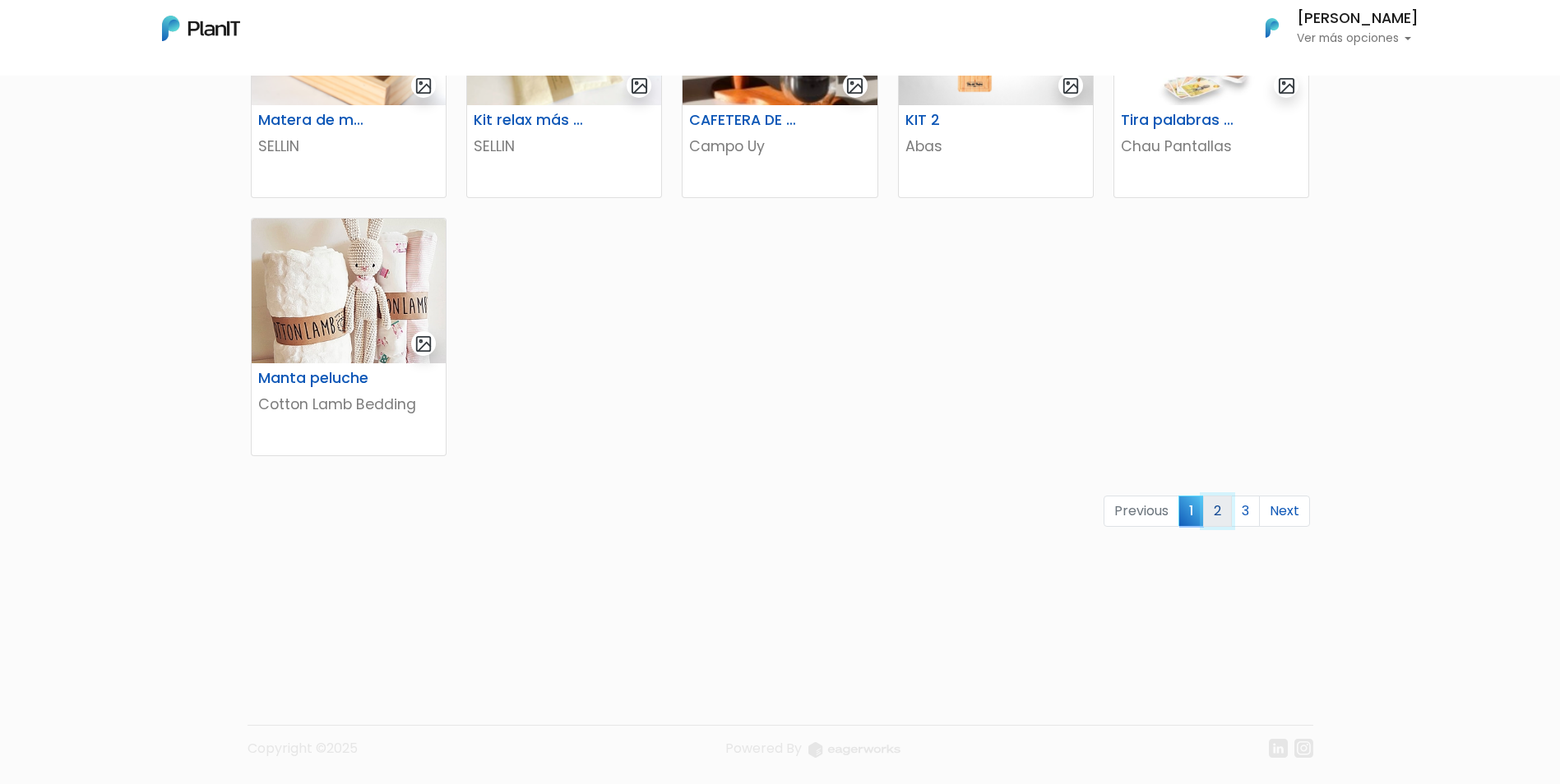
click at [1217, 514] on link "2" at bounding box center [1217, 511] width 29 height 31
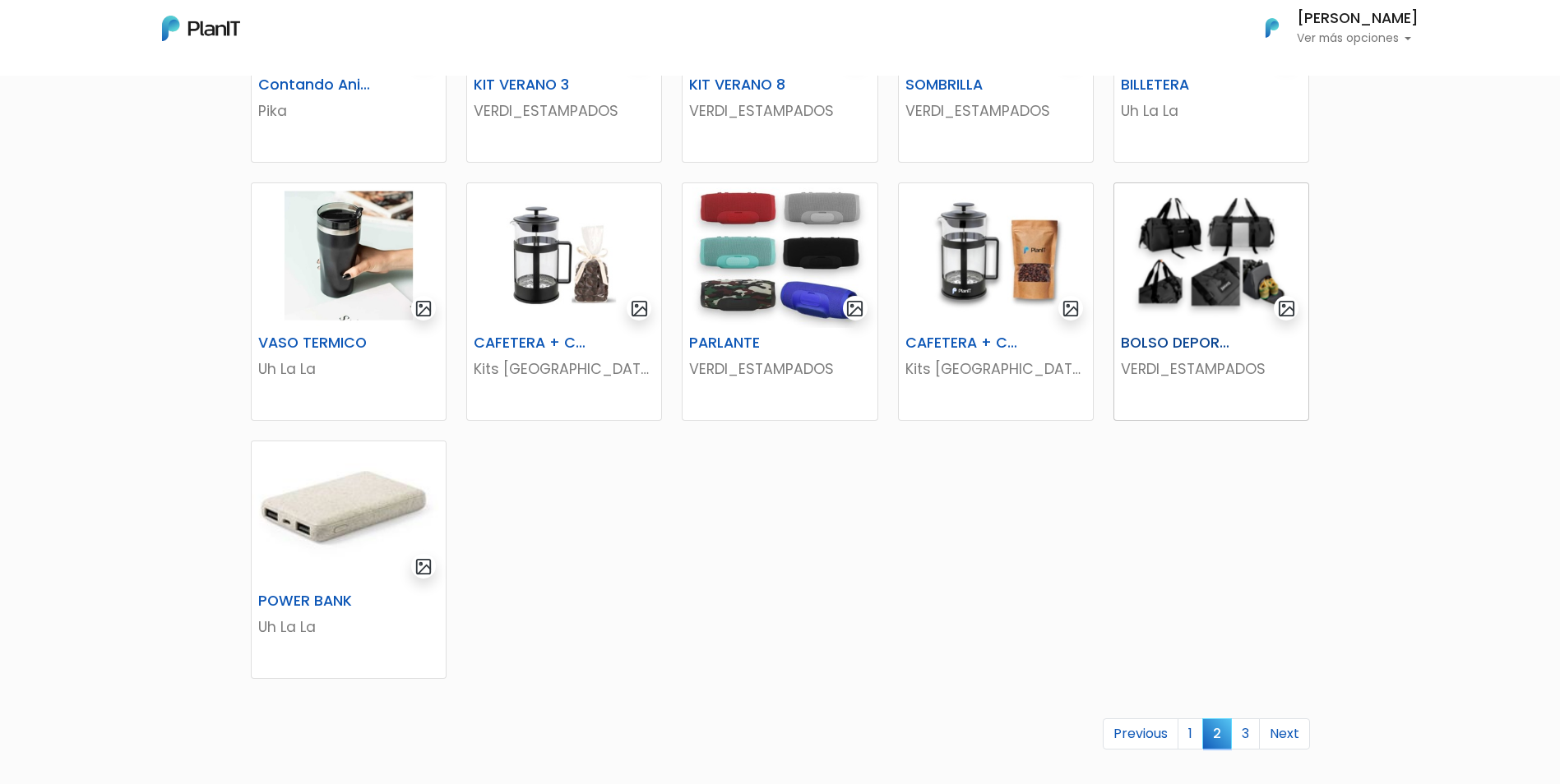
scroll to position [740, 0]
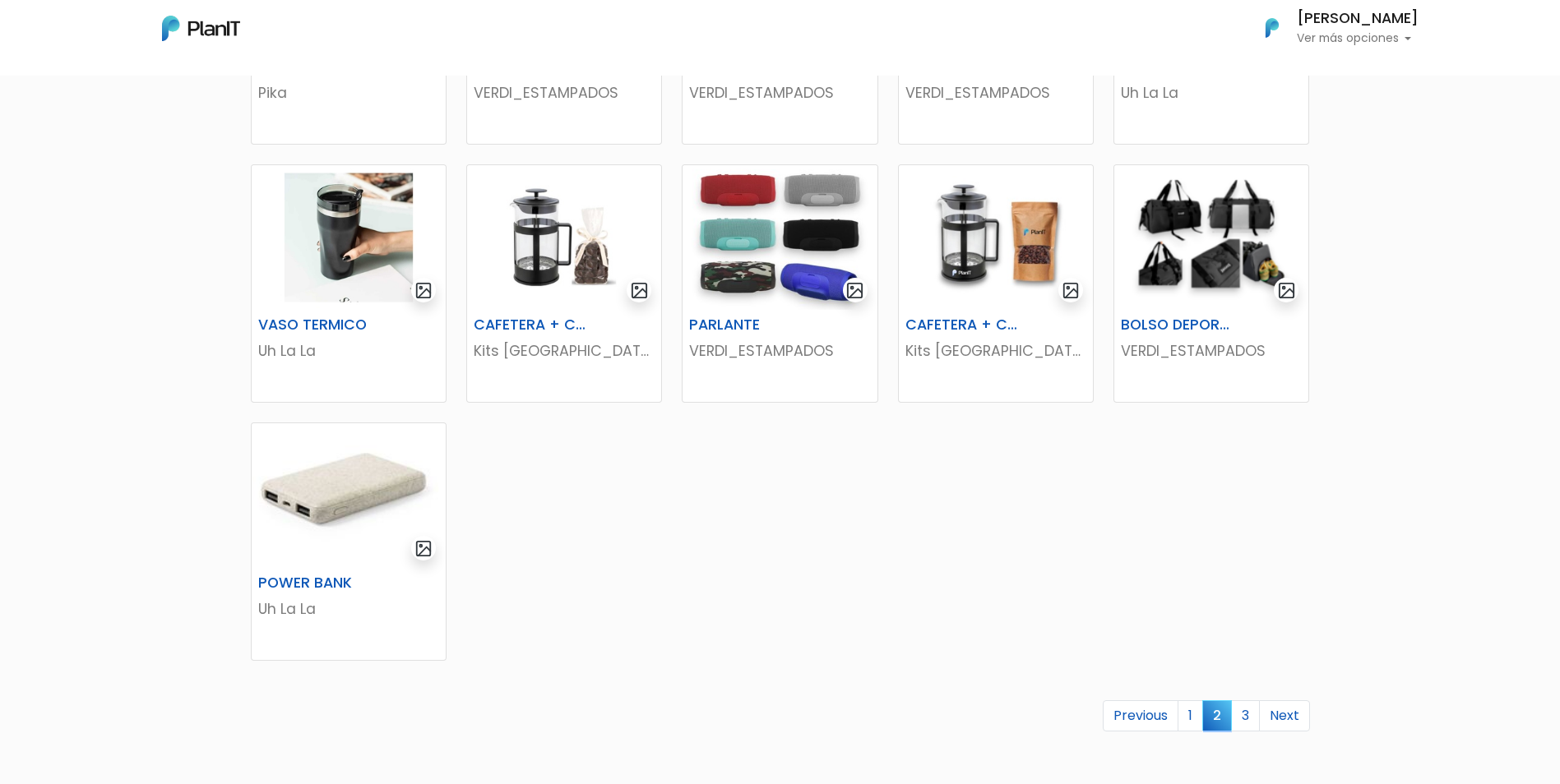
click at [1246, 717] on link "3" at bounding box center [1245, 716] width 29 height 31
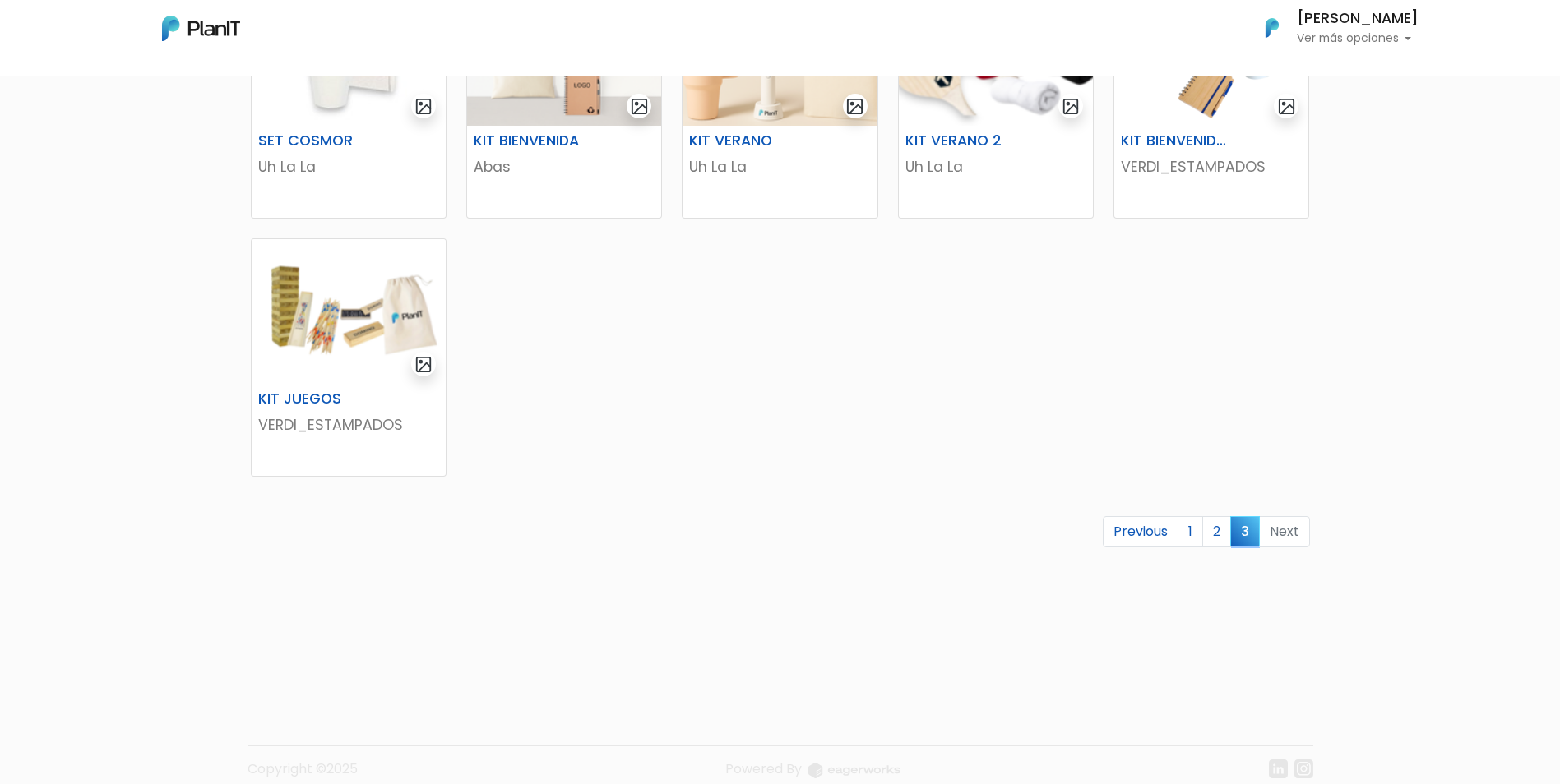
scroll to position [411, 0]
click at [1224, 534] on link "2" at bounding box center [1217, 529] width 29 height 31
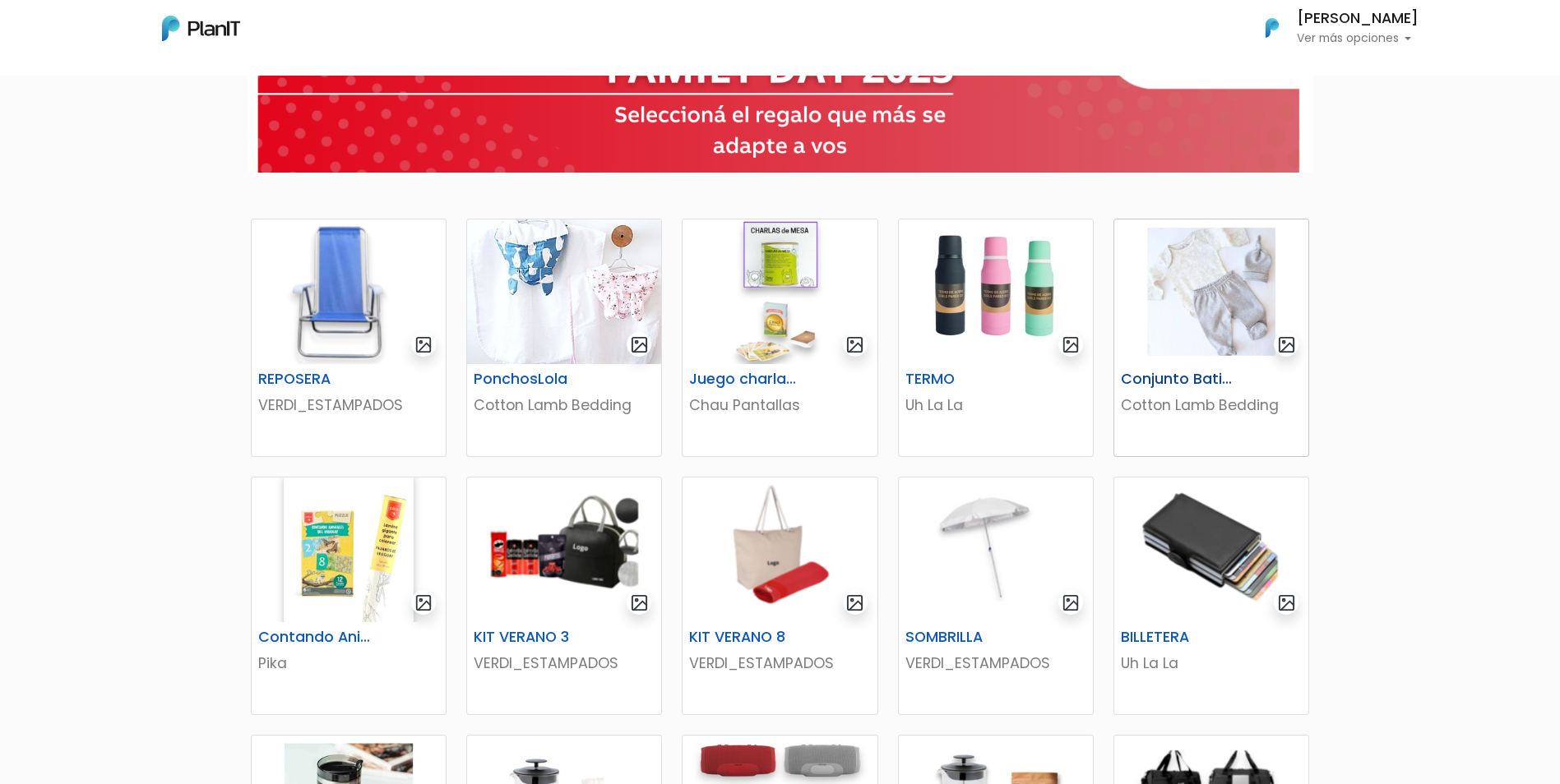
scroll to position [246, 0]
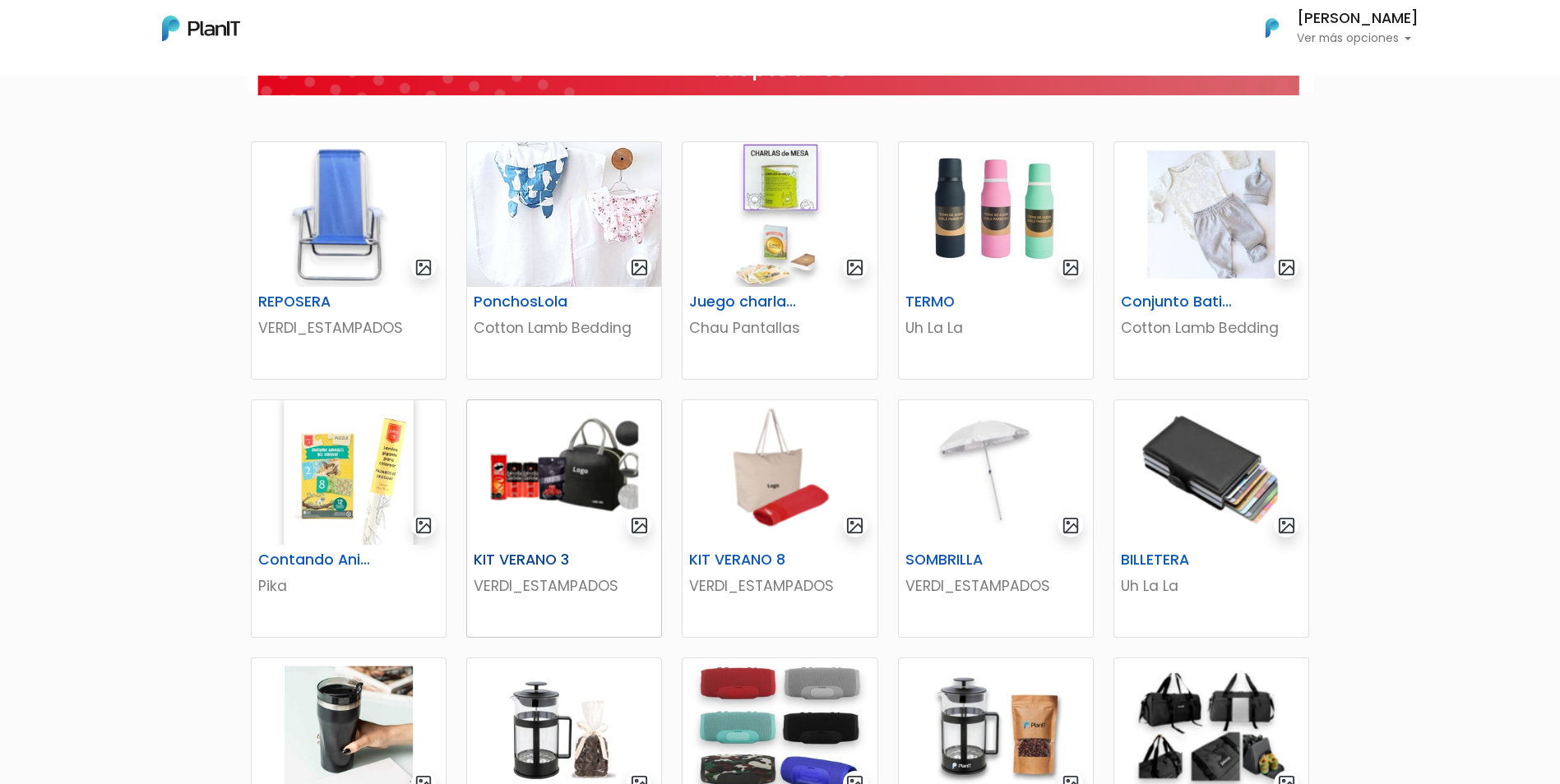
click at [592, 471] on img at bounding box center [564, 472] width 194 height 145
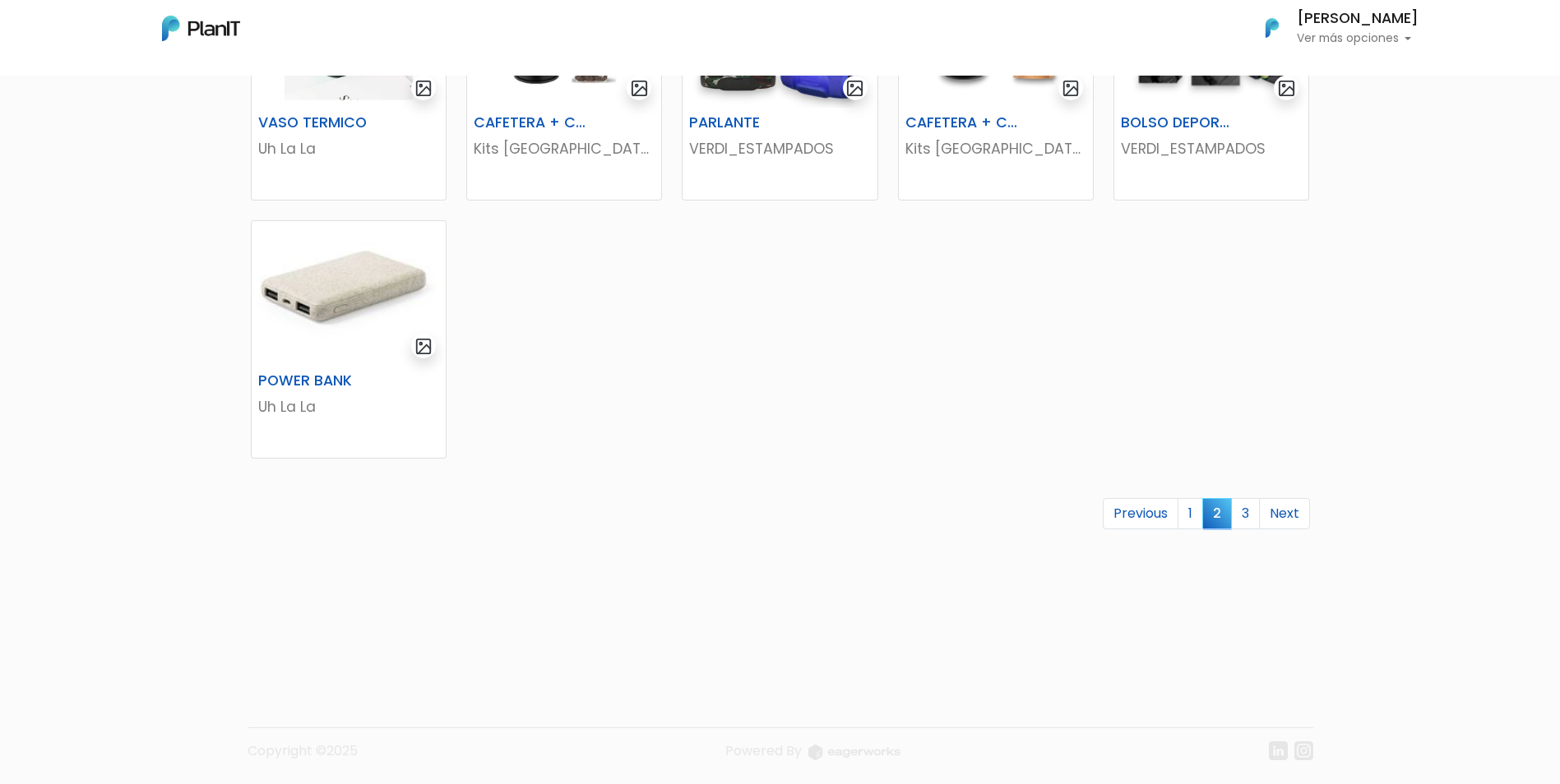
scroll to position [945, 0]
click at [1184, 514] on link "1" at bounding box center [1190, 511] width 25 height 31
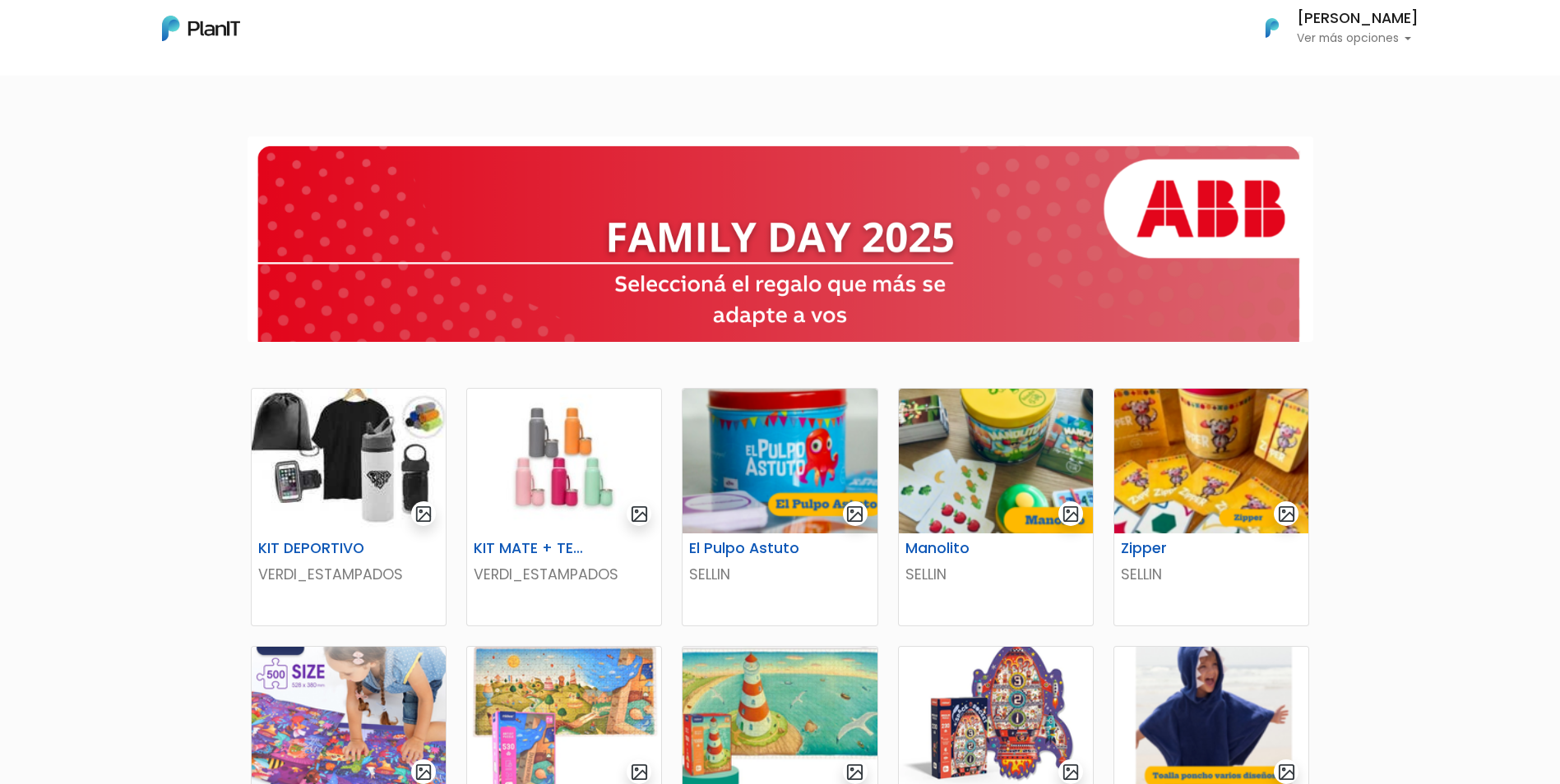
click at [192, 24] on img at bounding box center [201, 28] width 78 height 25
